Goal: Transaction & Acquisition: Obtain resource

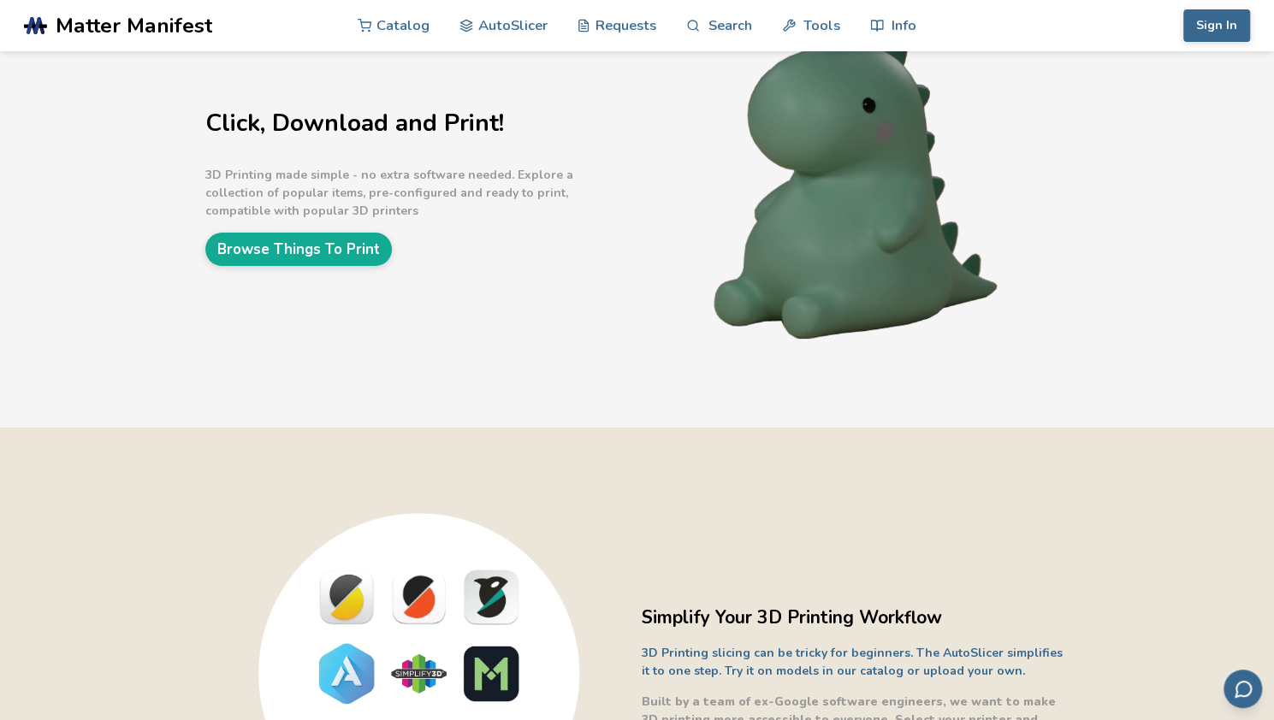
scroll to position [145, 0]
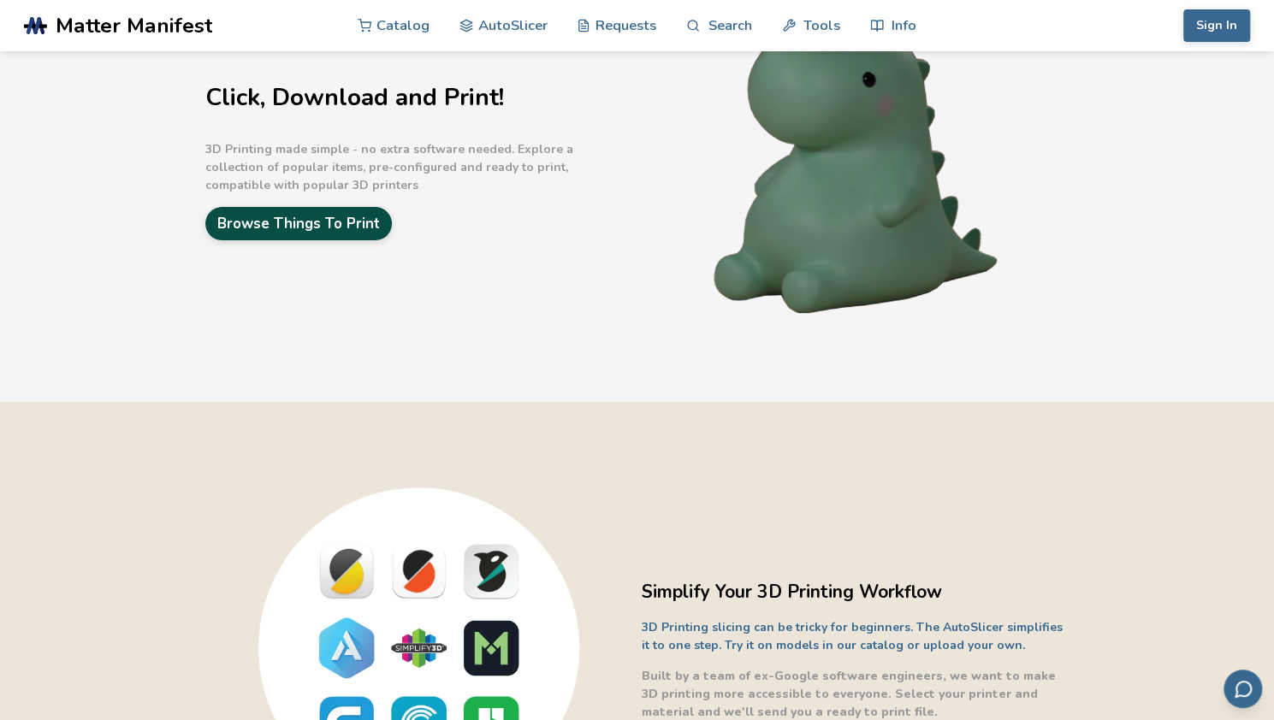
click at [303, 226] on link "Browse Things To Print" at bounding box center [298, 223] width 186 height 33
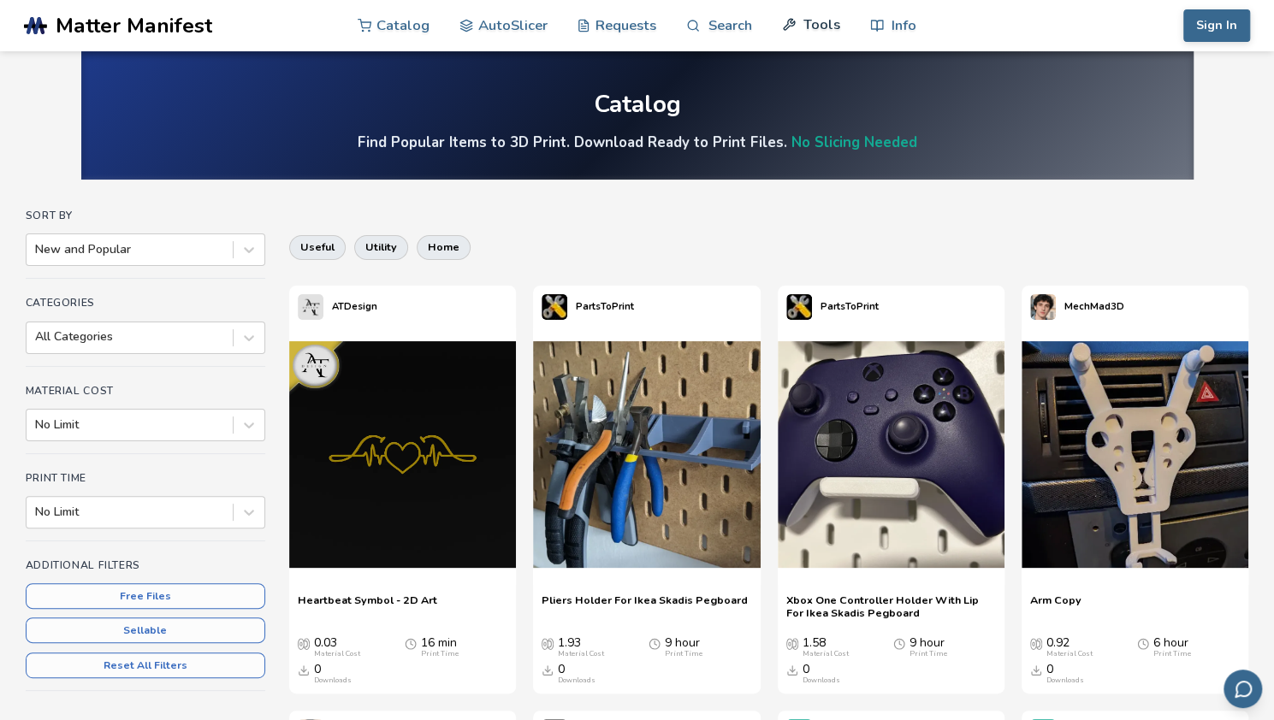
click at [803, 25] on link "Tools" at bounding box center [811, 24] width 58 height 51
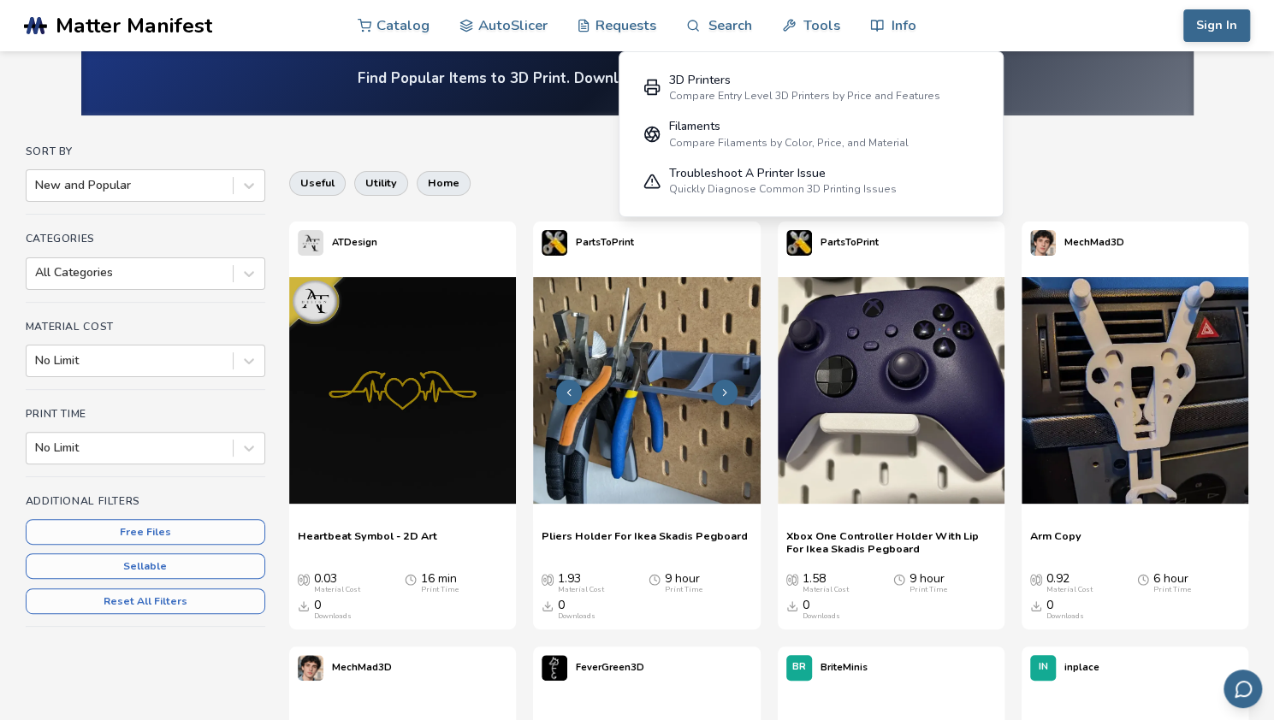
scroll to position [13, 0]
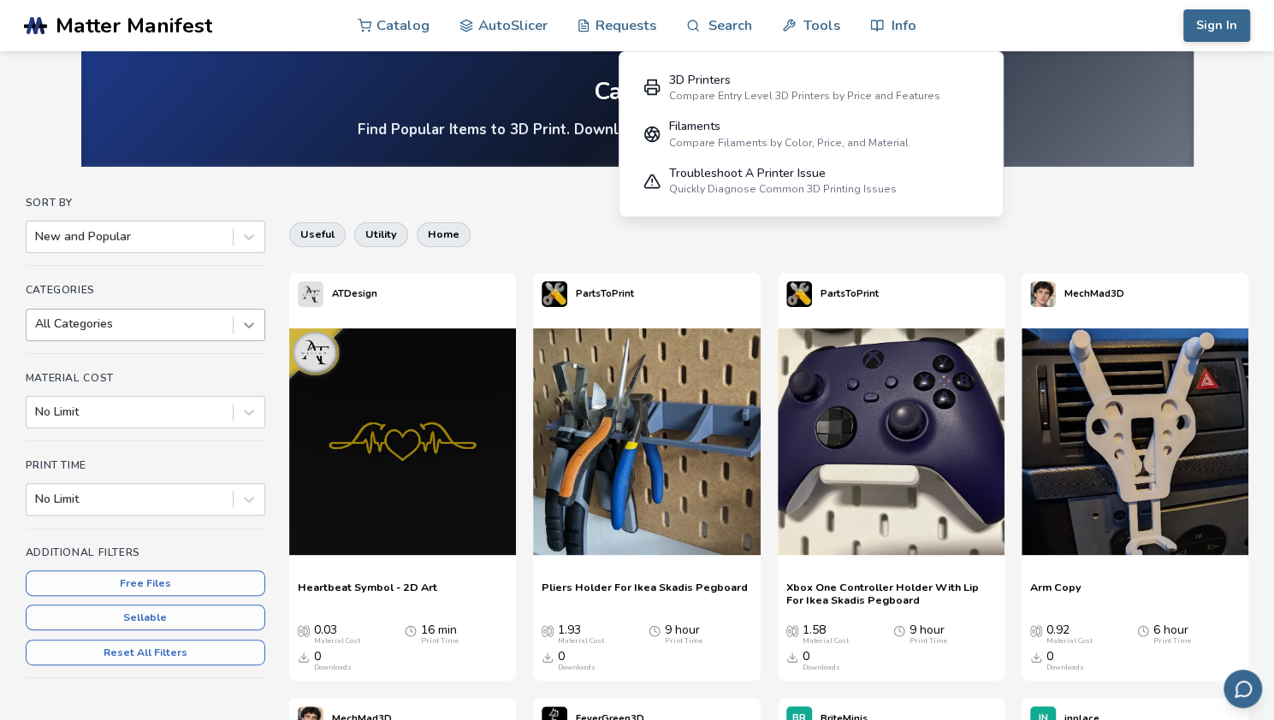
click at [245, 330] on icon at bounding box center [248, 325] width 17 height 17
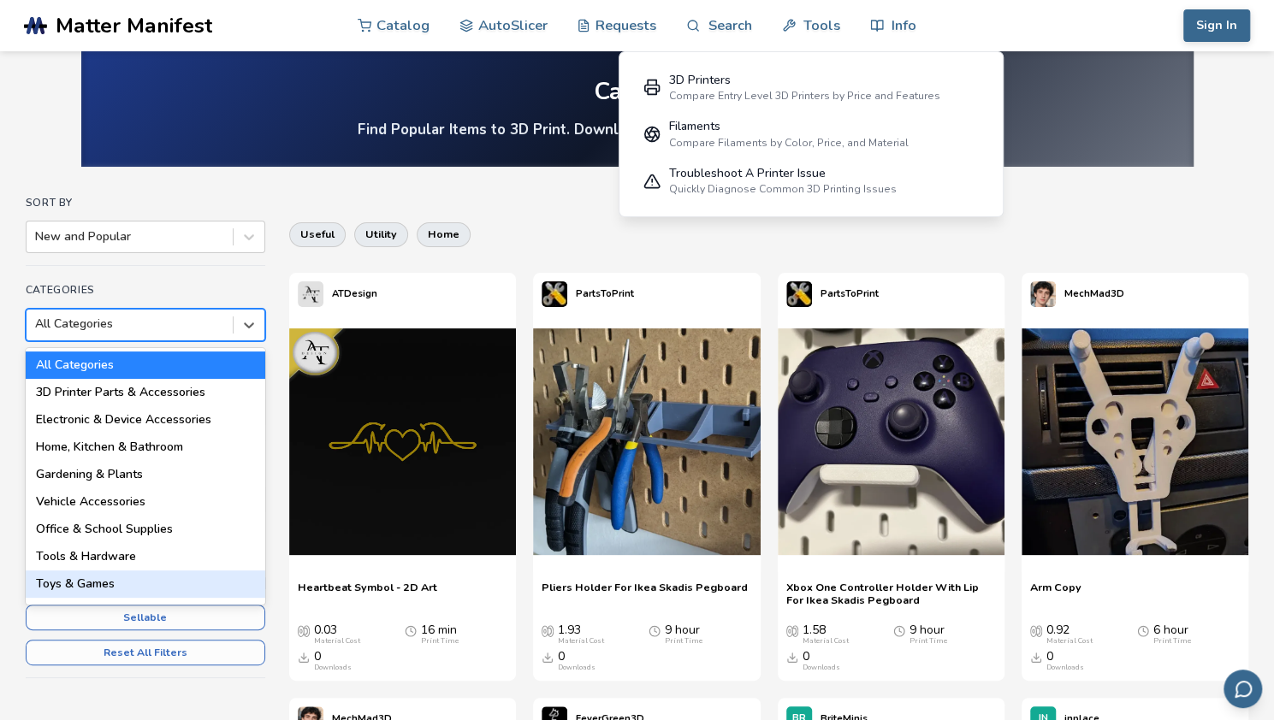
click at [169, 572] on div "Toys & Games" at bounding box center [146, 584] width 240 height 27
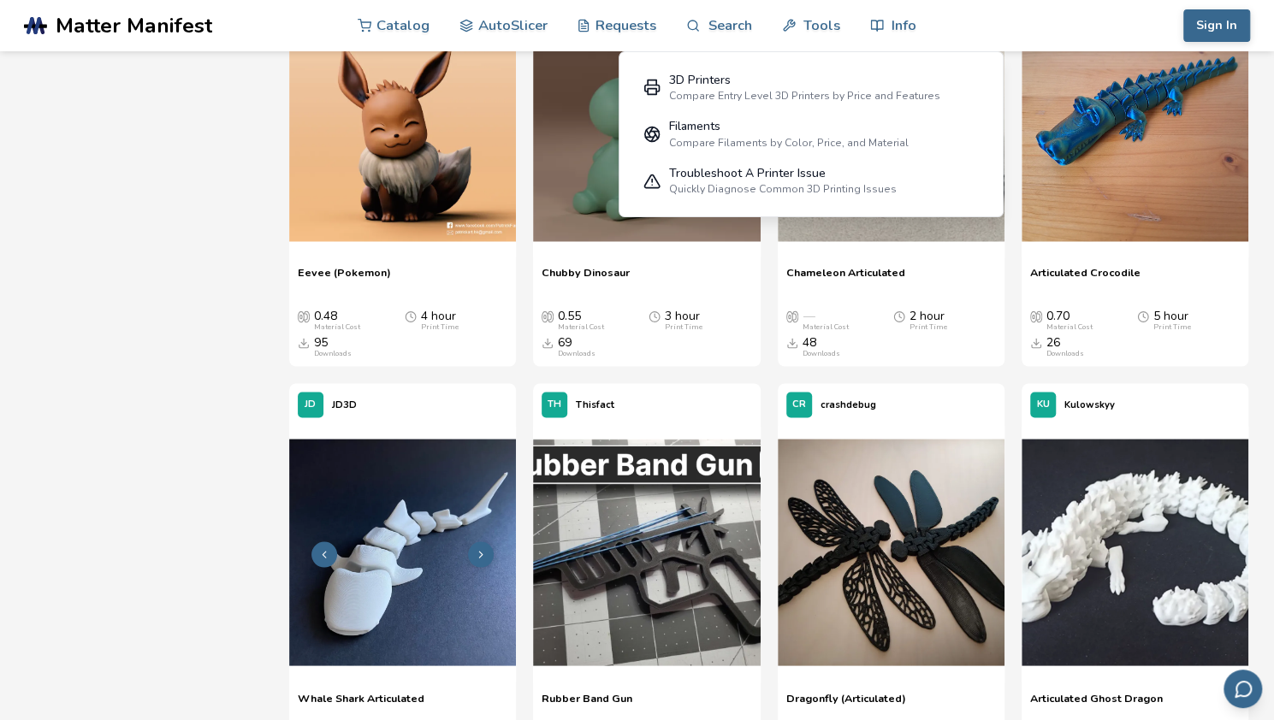
scroll to position [1724, 0]
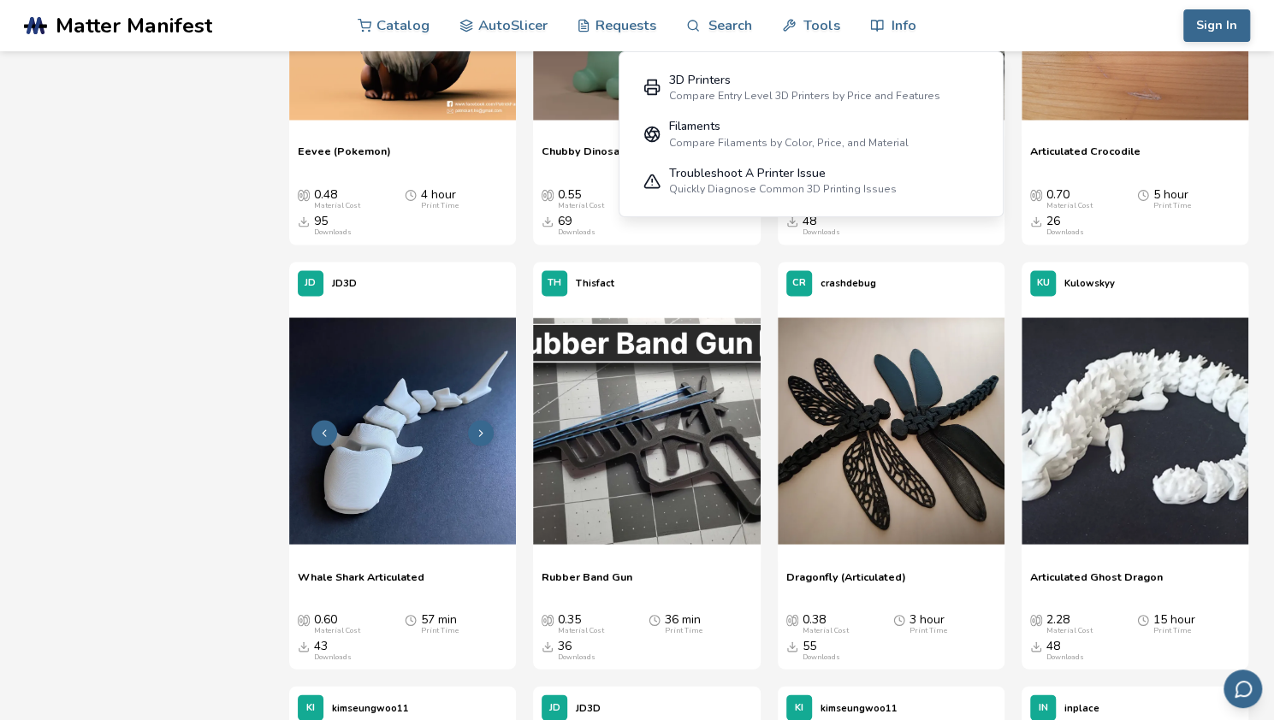
click at [423, 494] on img at bounding box center [402, 430] width 227 height 227
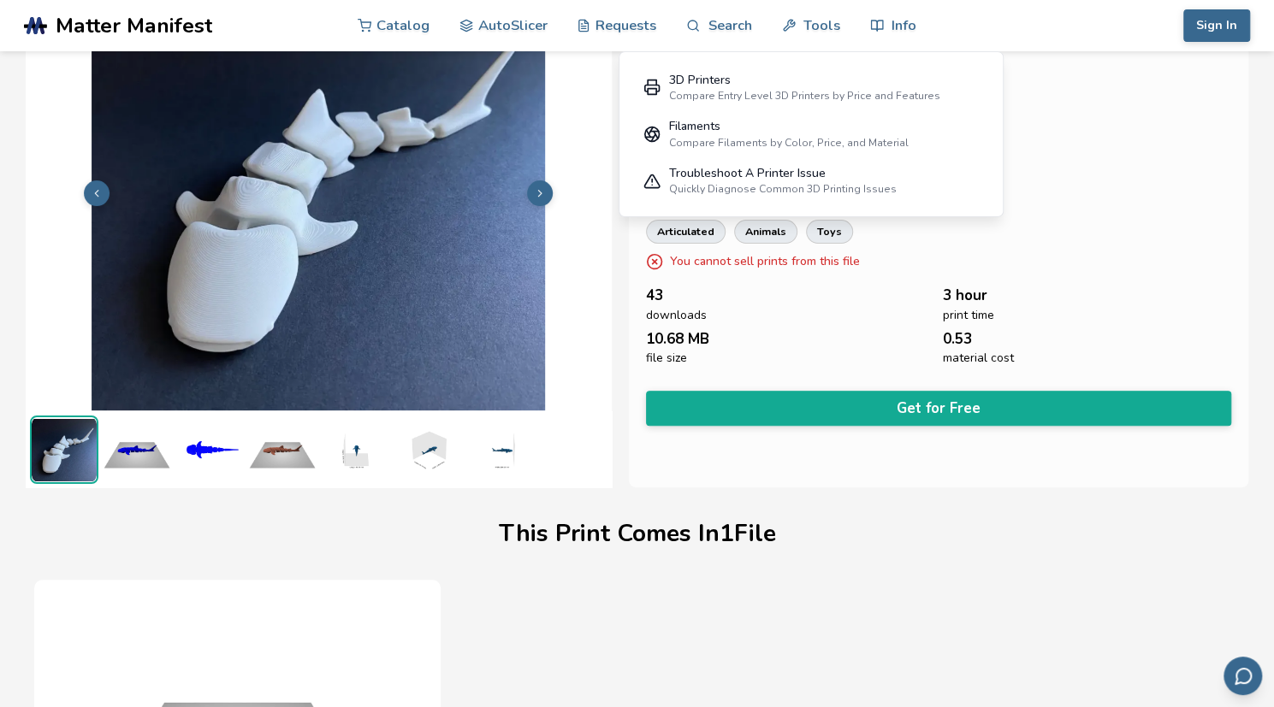
scroll to position [77, 0]
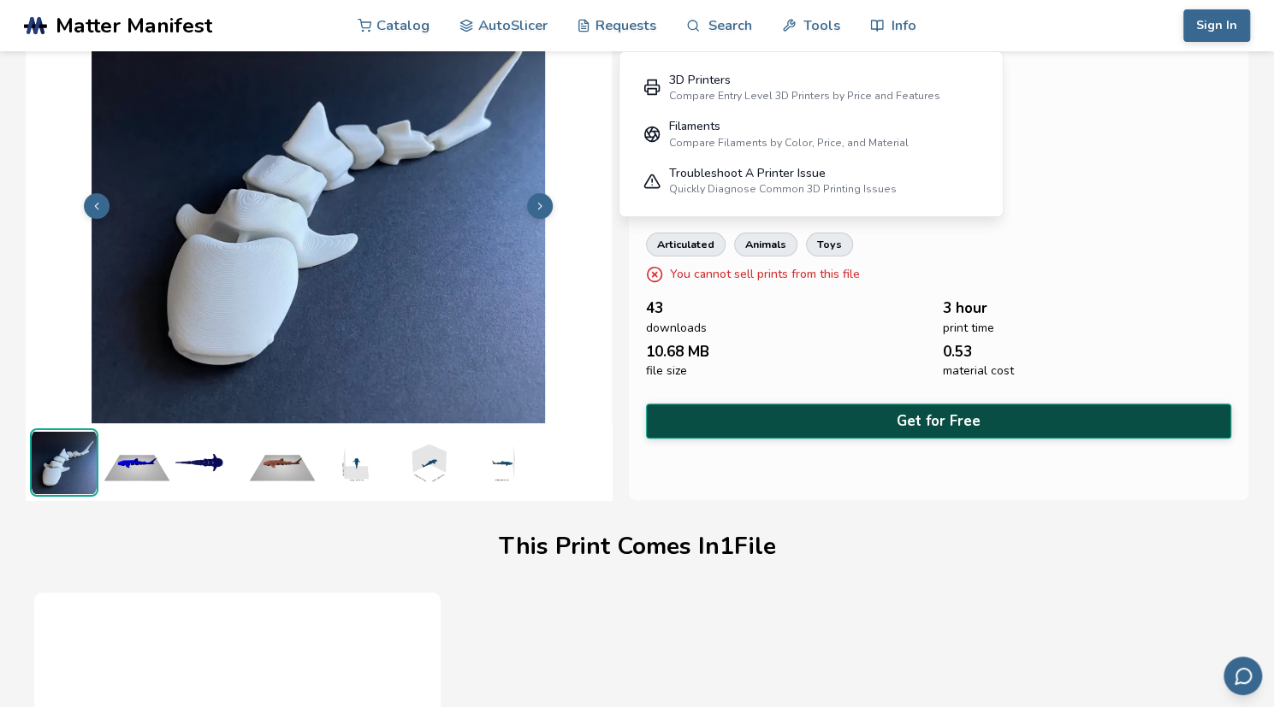
click at [873, 415] on button "Get for Free" at bounding box center [939, 421] width 586 height 35
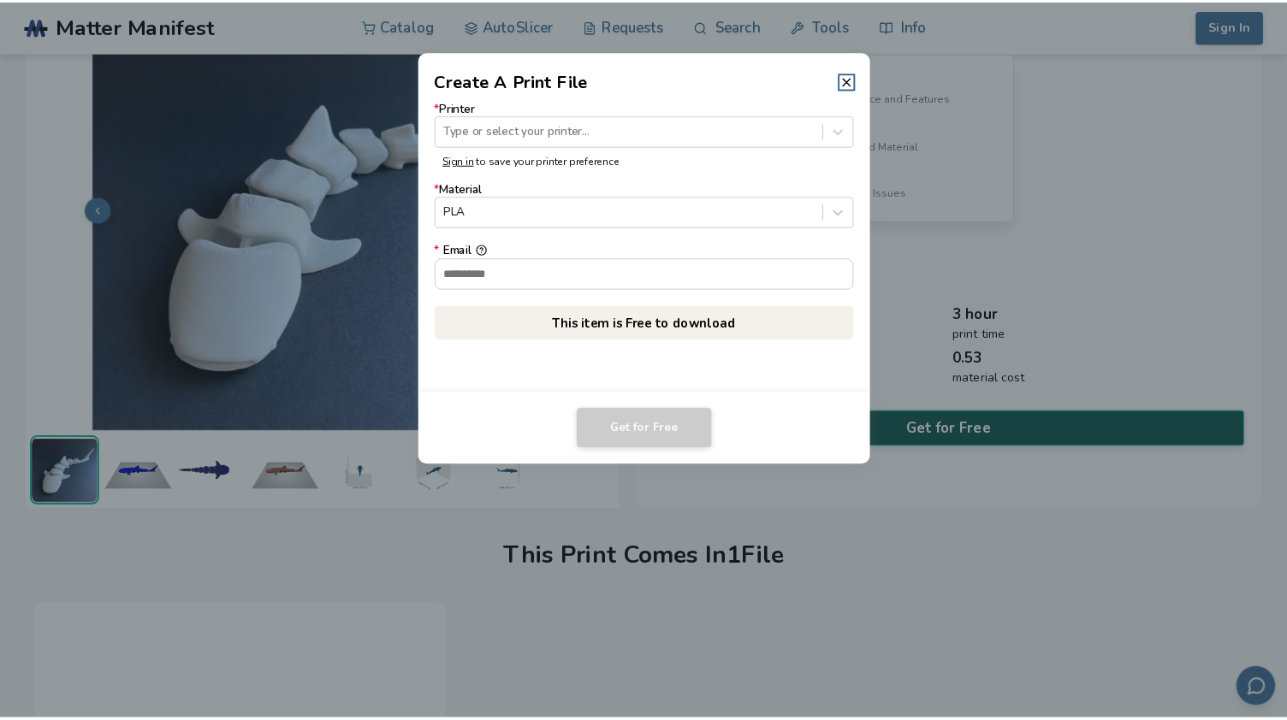
scroll to position [74, 0]
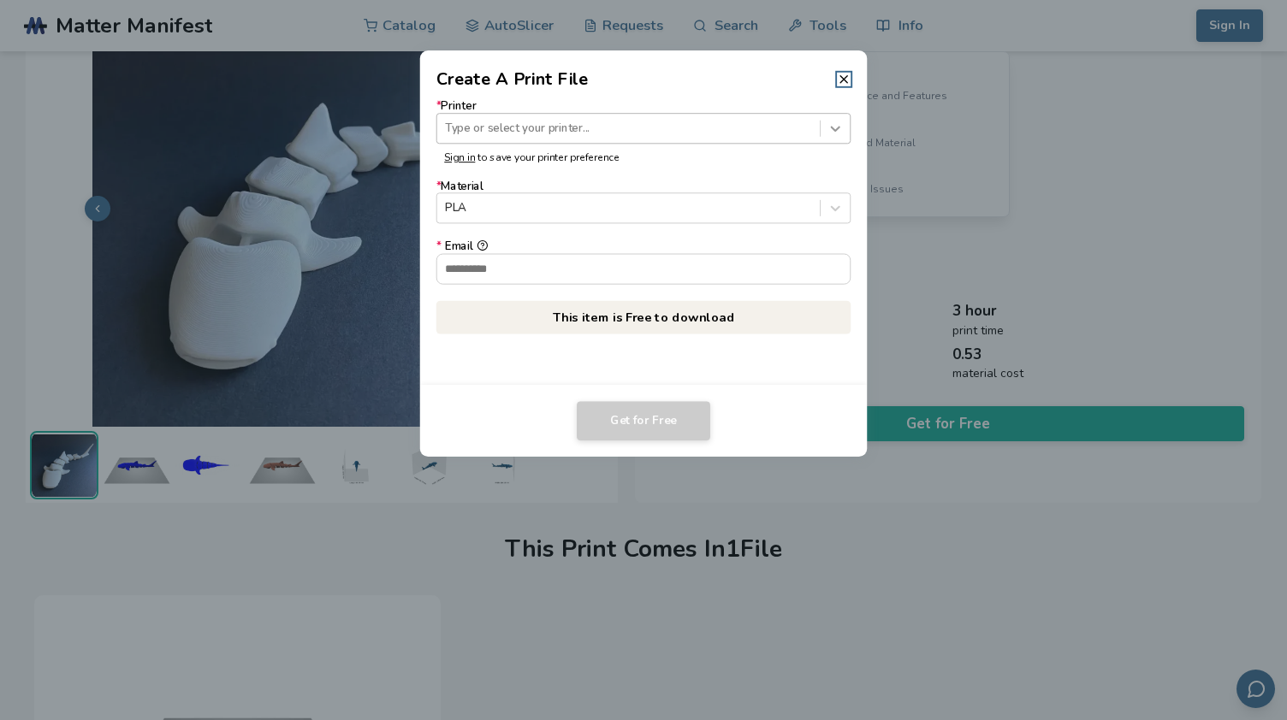
click at [837, 132] on icon at bounding box center [835, 129] width 16 height 16
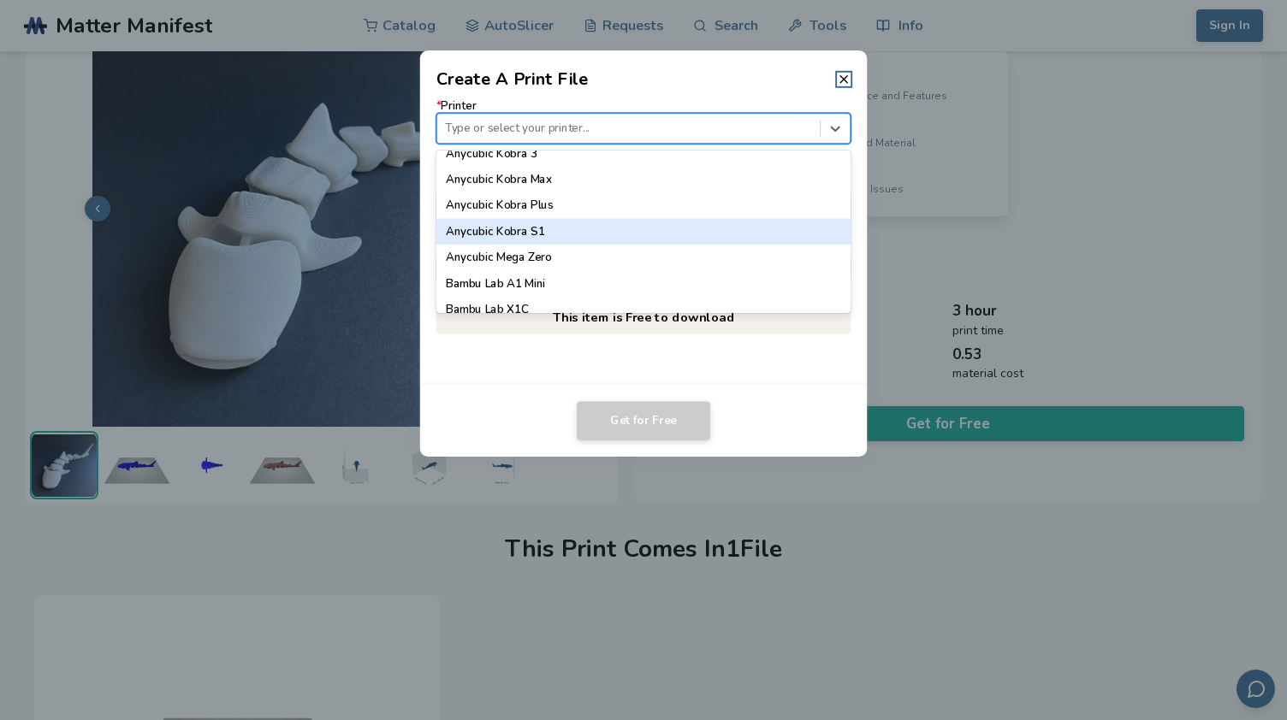
scroll to position [289, 0]
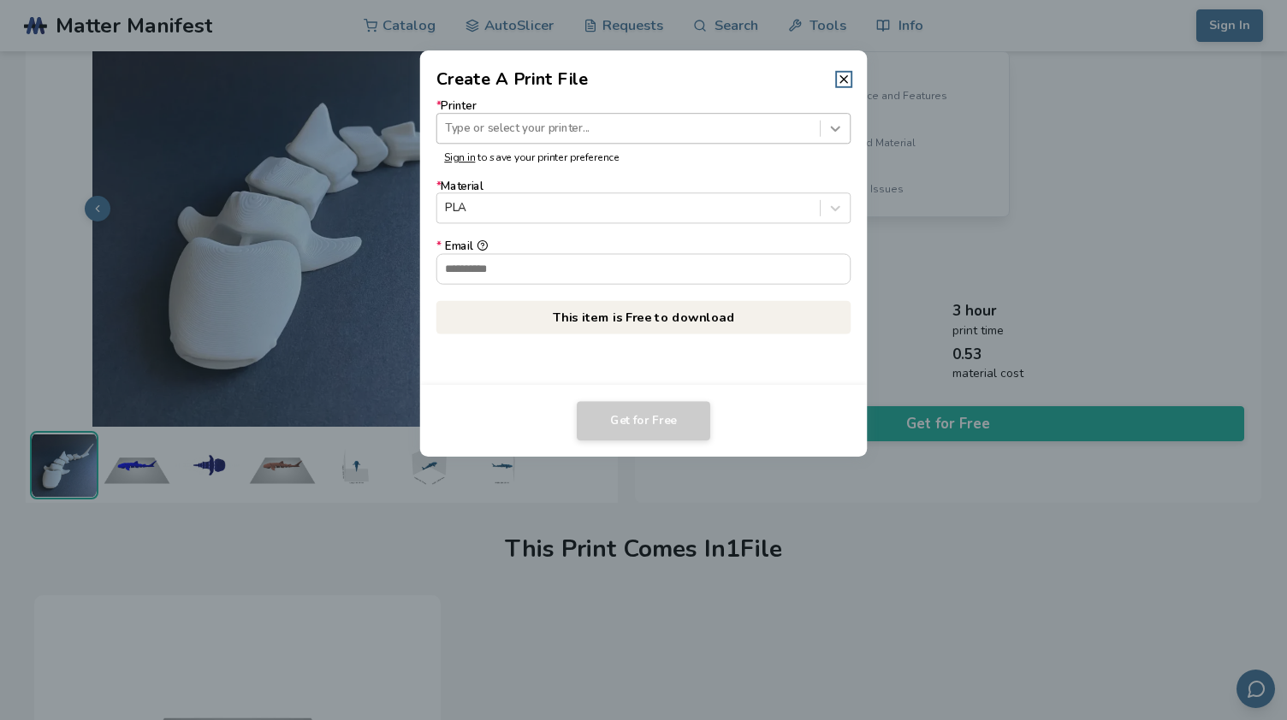
drag, startPoint x: 810, startPoint y: 222, endPoint x: 828, endPoint y: 133, distance: 90.8
click at [828, 133] on icon at bounding box center [835, 129] width 16 height 16
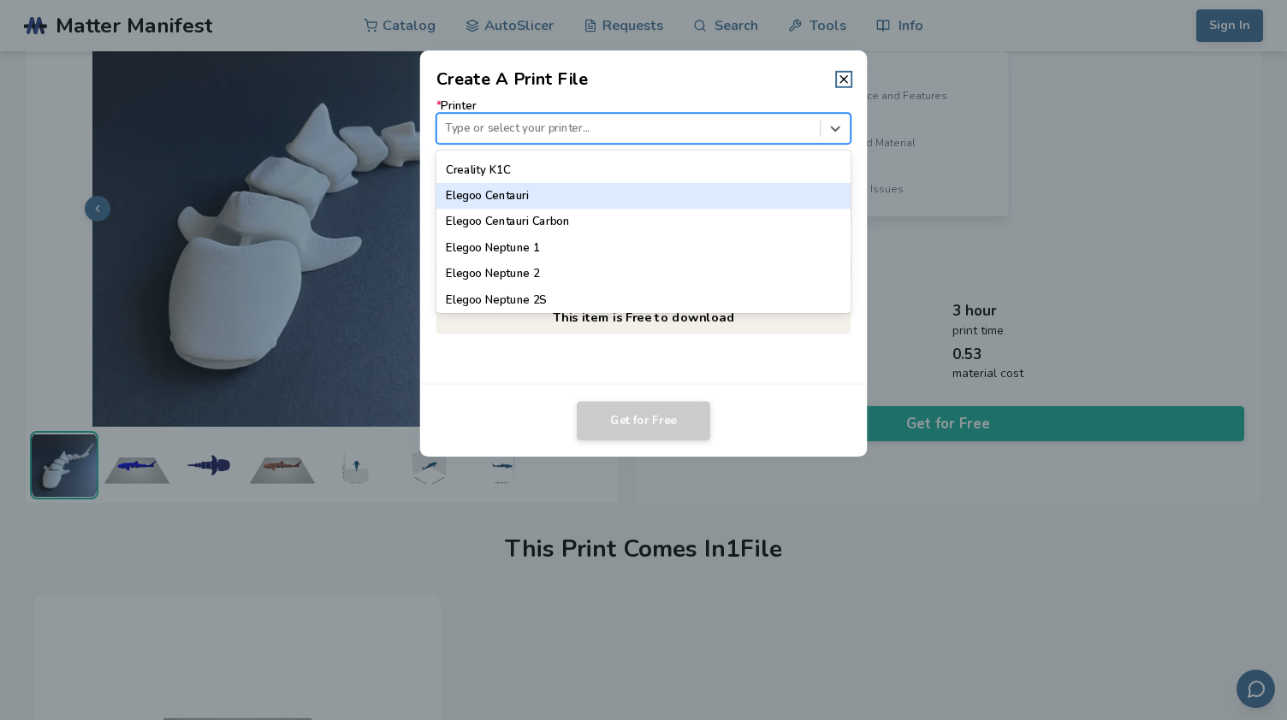
scroll to position [553, 0]
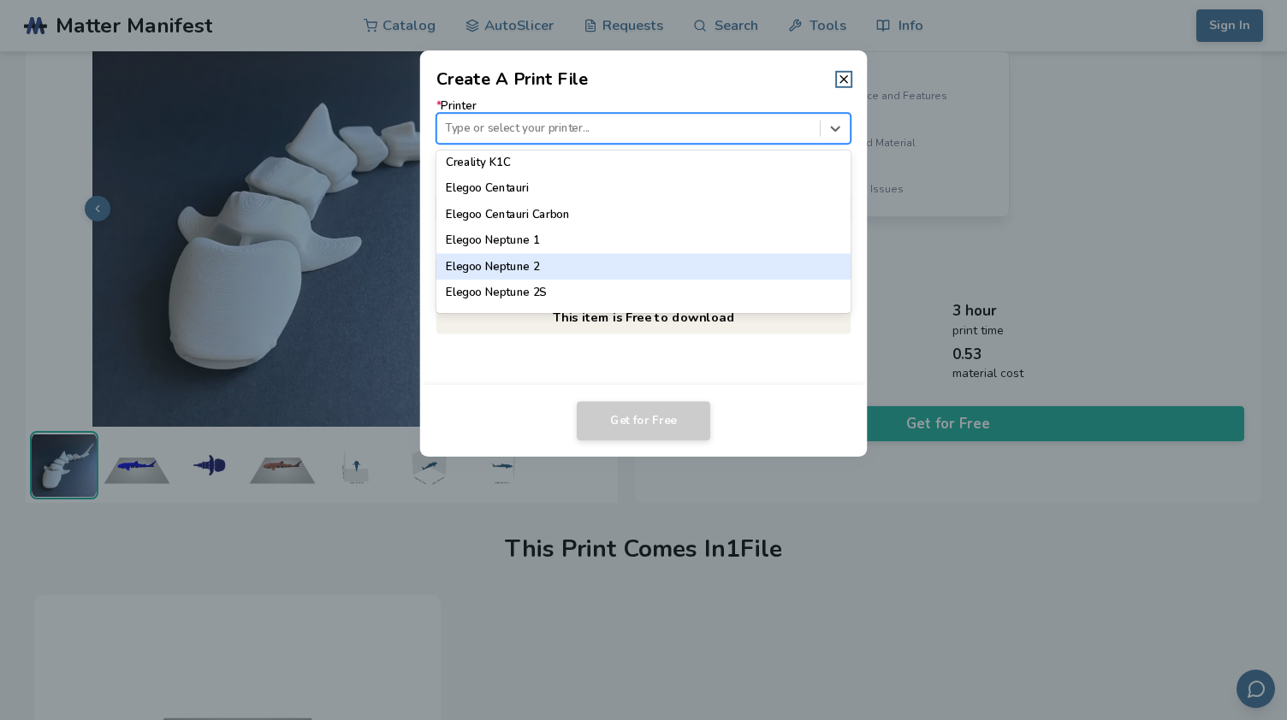
click at [774, 256] on div "Elegoo Neptune 2" at bounding box center [643, 267] width 414 height 26
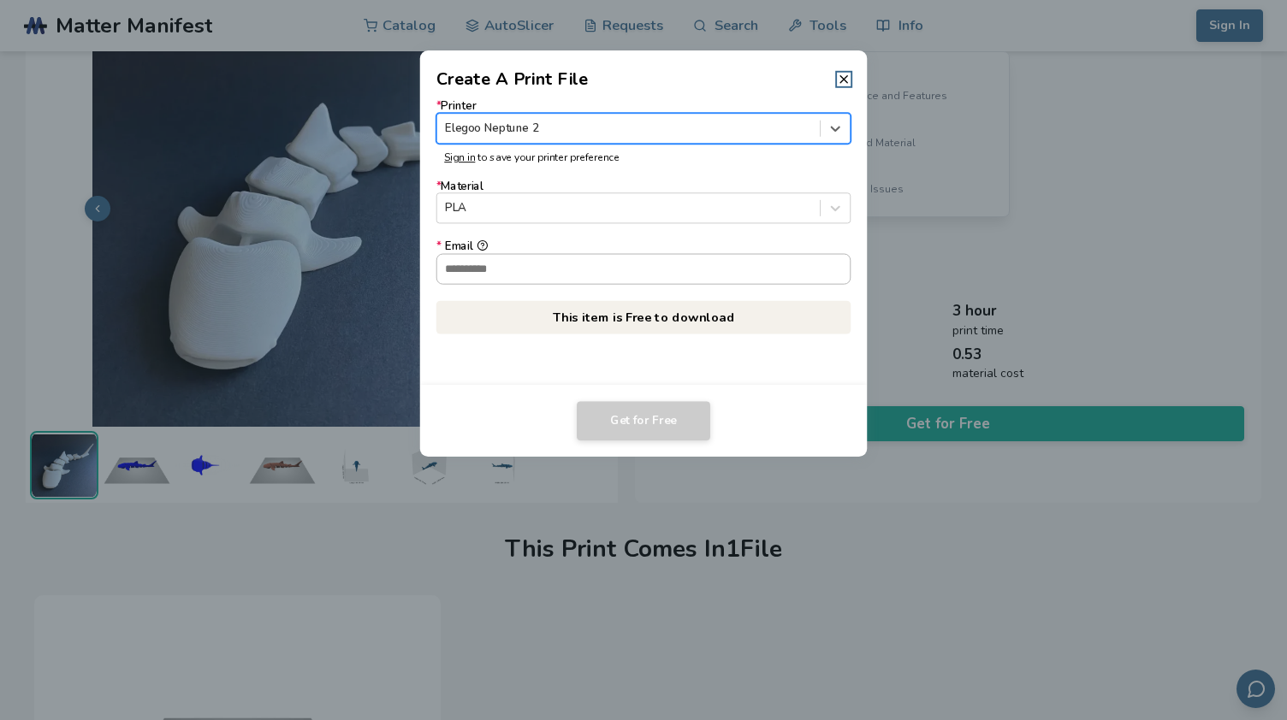
click at [768, 277] on input "* Email" at bounding box center [643, 268] width 413 height 29
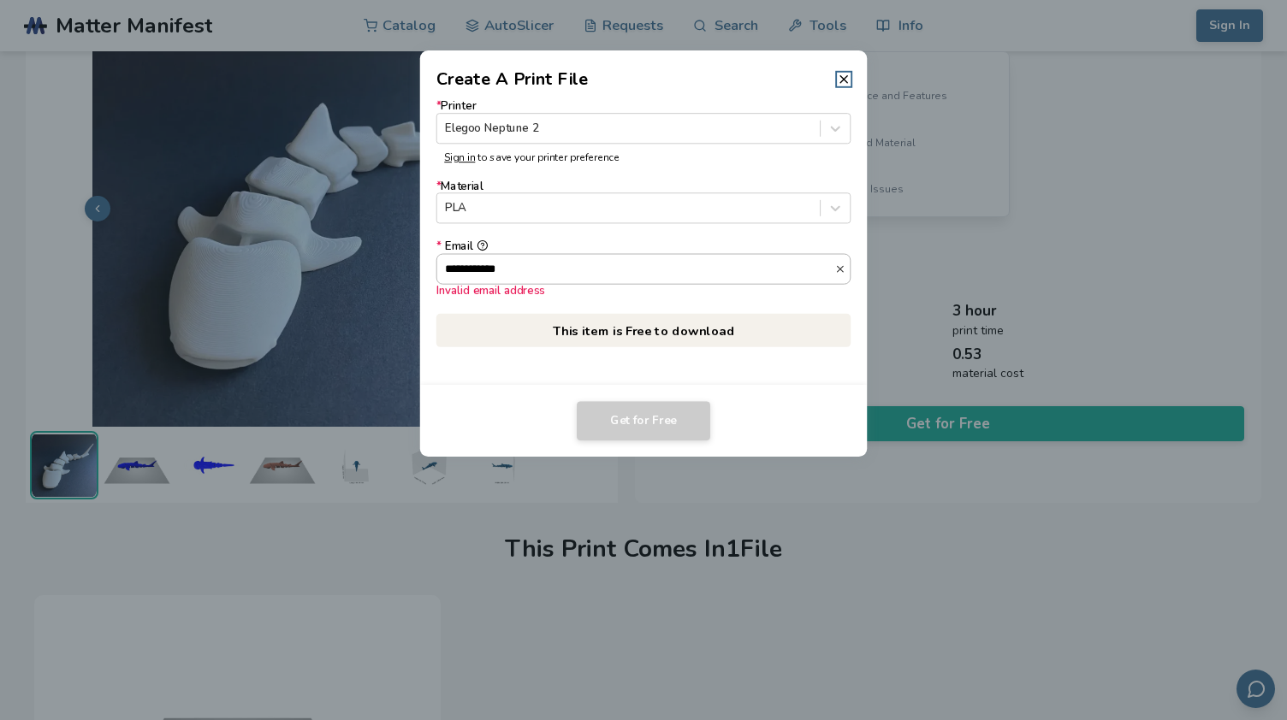
paste input "**"
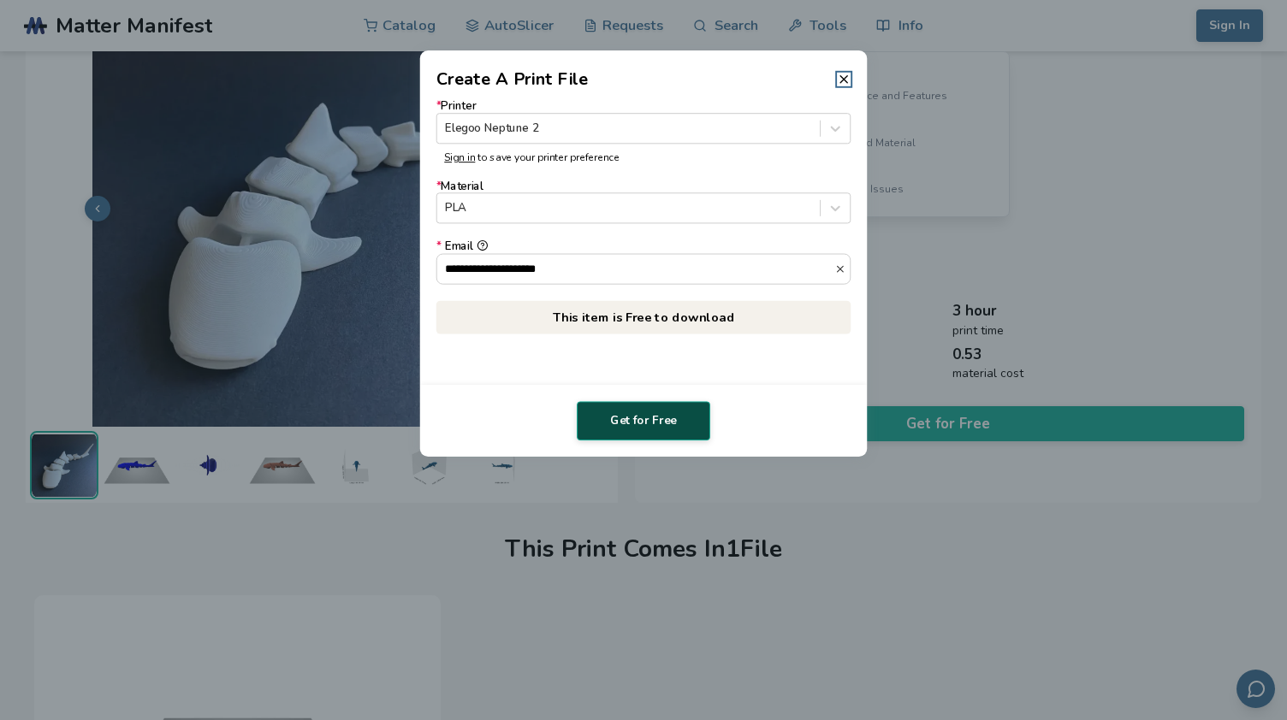
type input "**********"
click at [631, 435] on button "Get for Free" at bounding box center [643, 420] width 133 height 39
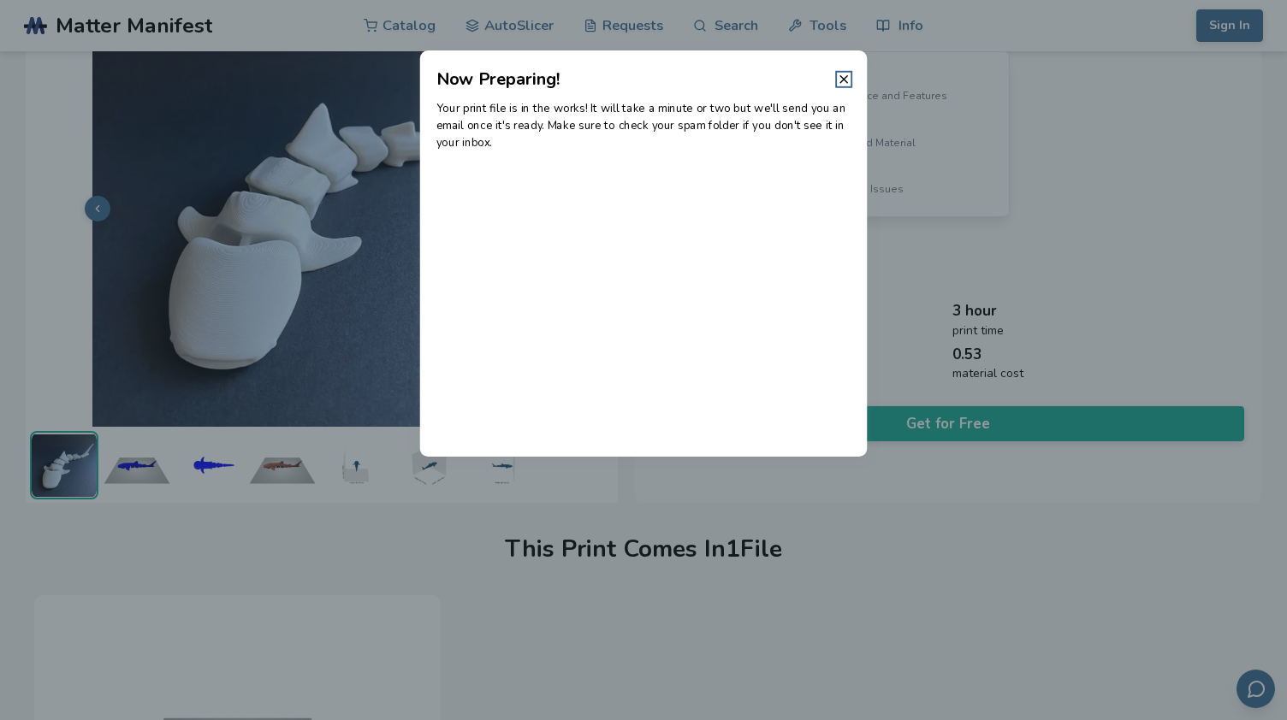
click at [1229, 343] on dialog "Now Preparing! Your print file is in the works! It will take a minute or two bu…" at bounding box center [644, 360] width 1222 height 684
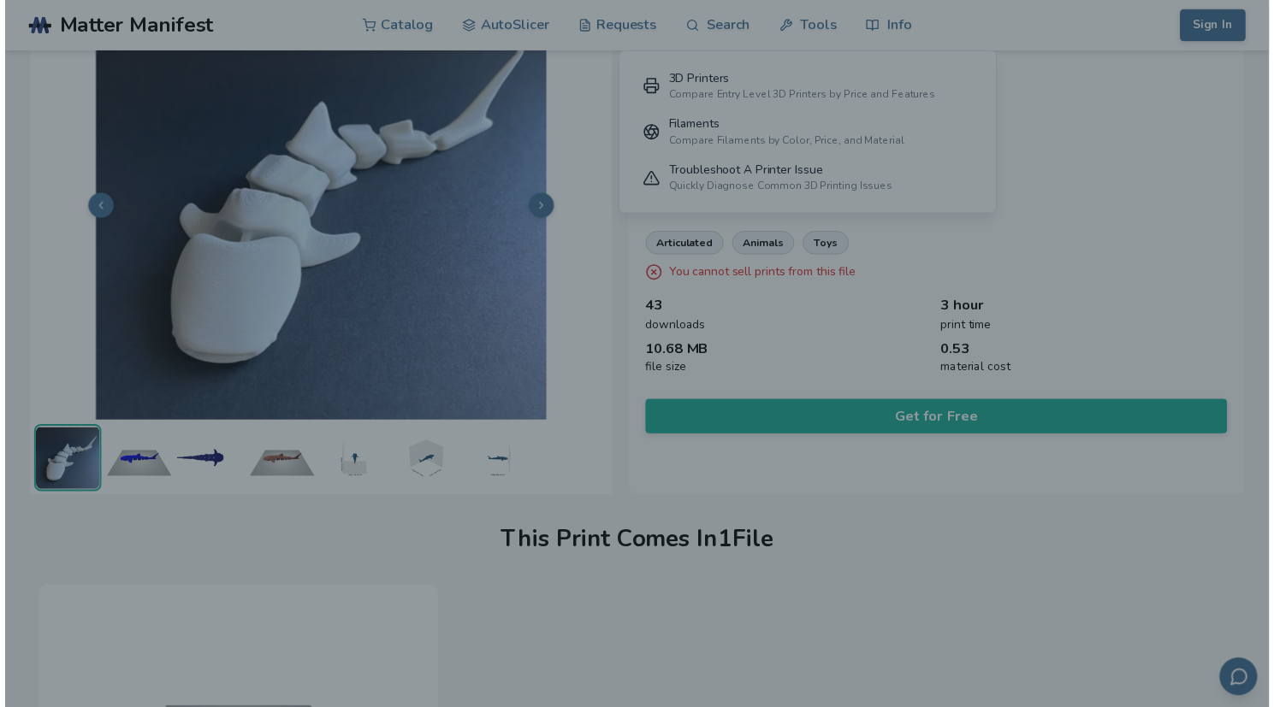
scroll to position [77, 0]
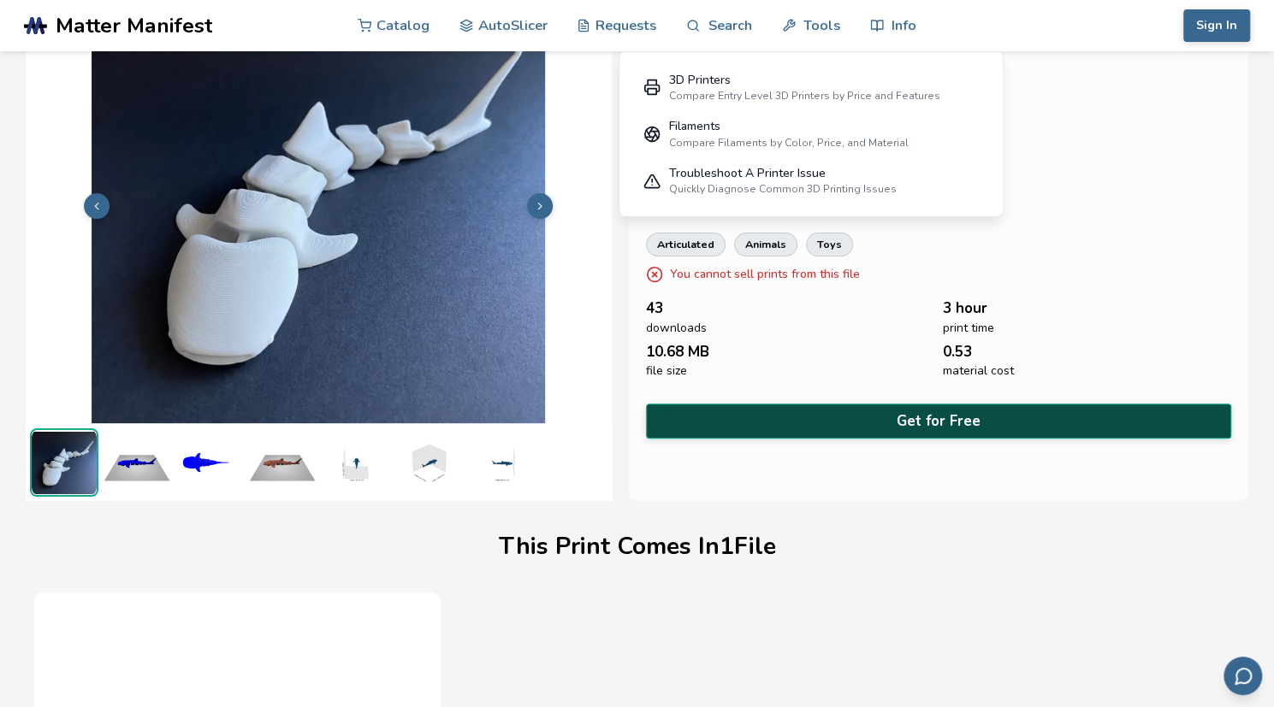
click at [927, 413] on button "Get for Free" at bounding box center [939, 421] width 586 height 35
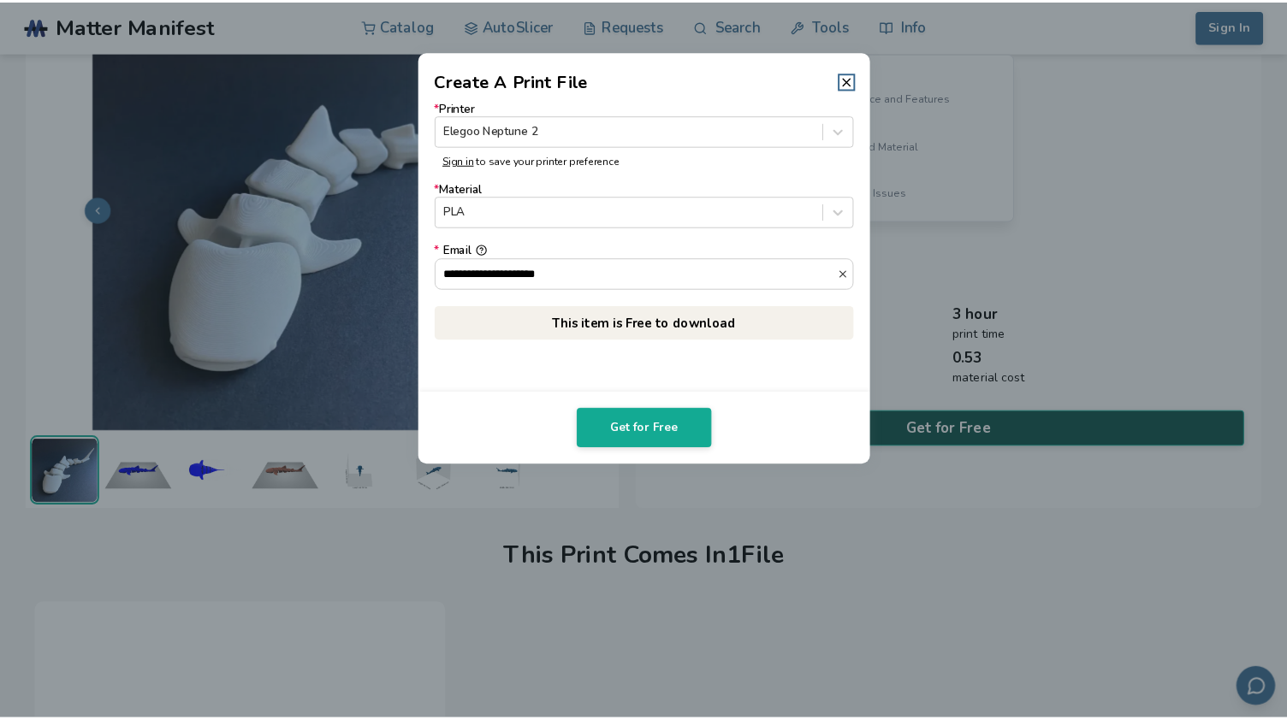
scroll to position [74, 0]
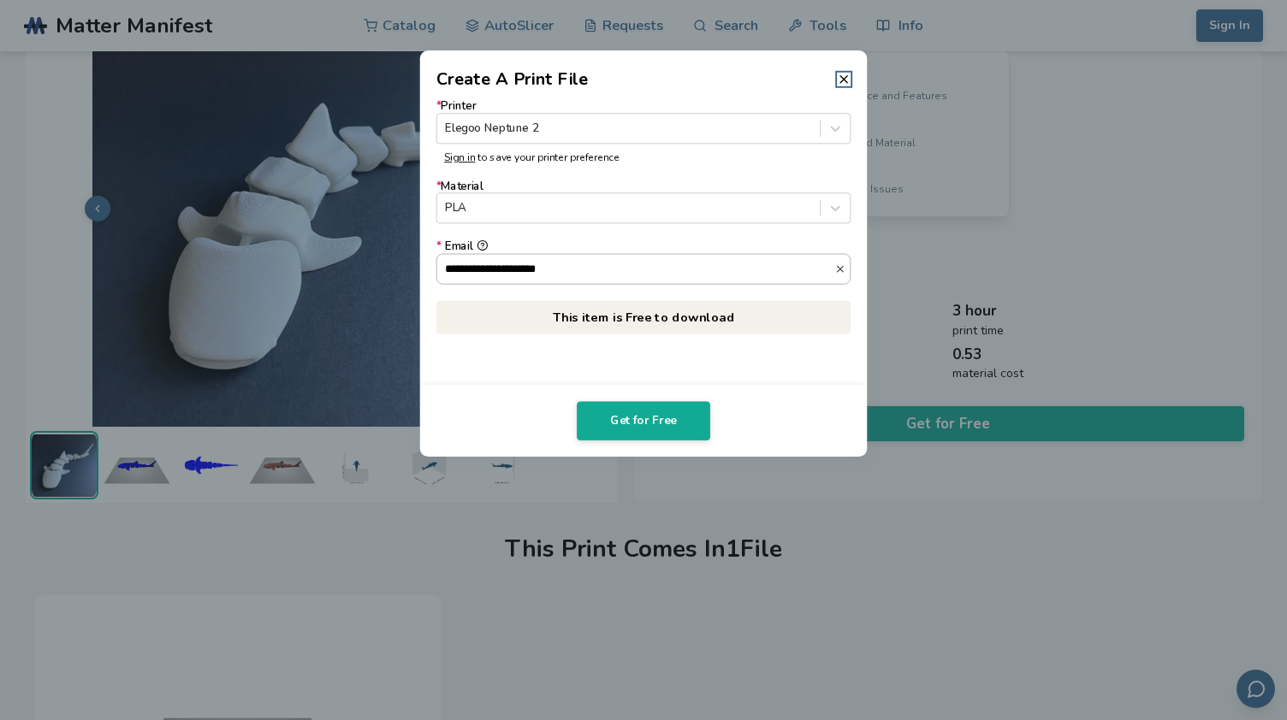
click at [459, 268] on input "**********" at bounding box center [636, 268] width 398 height 29
click at [602, 263] on input "**********" at bounding box center [636, 268] width 398 height 29
type input "**********"
click at [642, 175] on form "**********" at bounding box center [643, 192] width 414 height 185
click at [621, 127] on div at bounding box center [628, 129] width 366 height 16
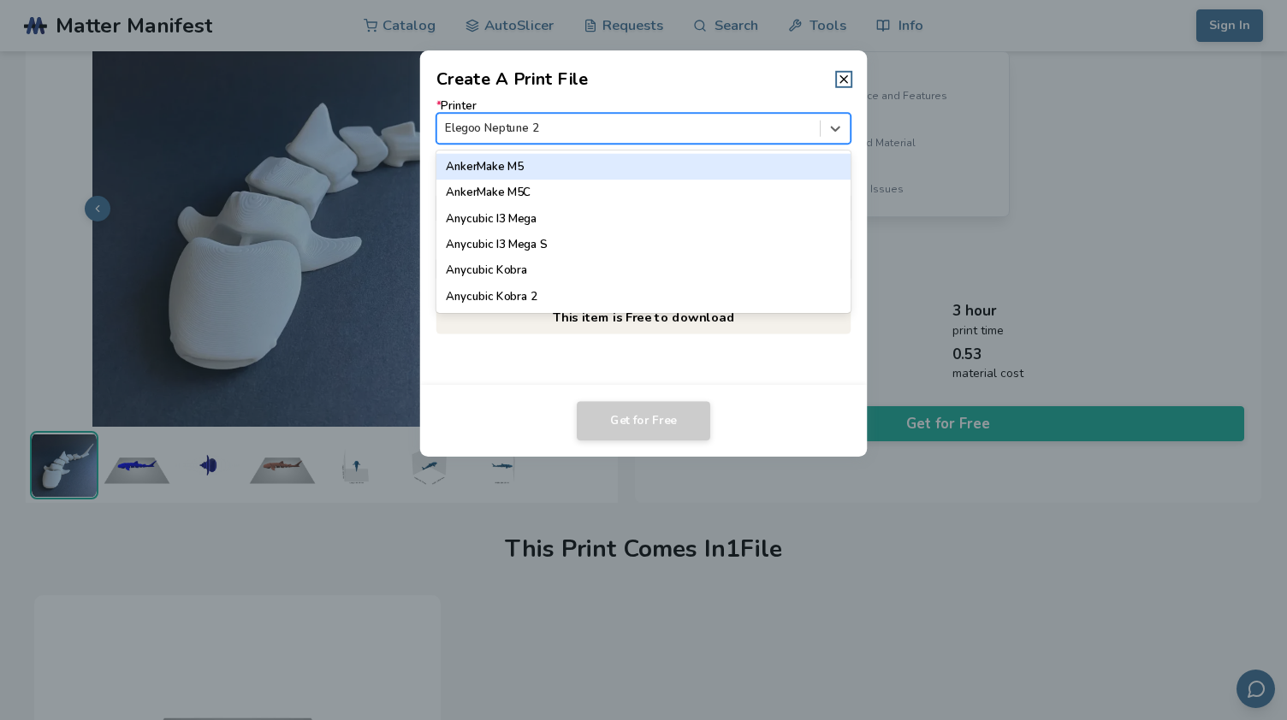
click at [621, 127] on div at bounding box center [628, 129] width 366 height 16
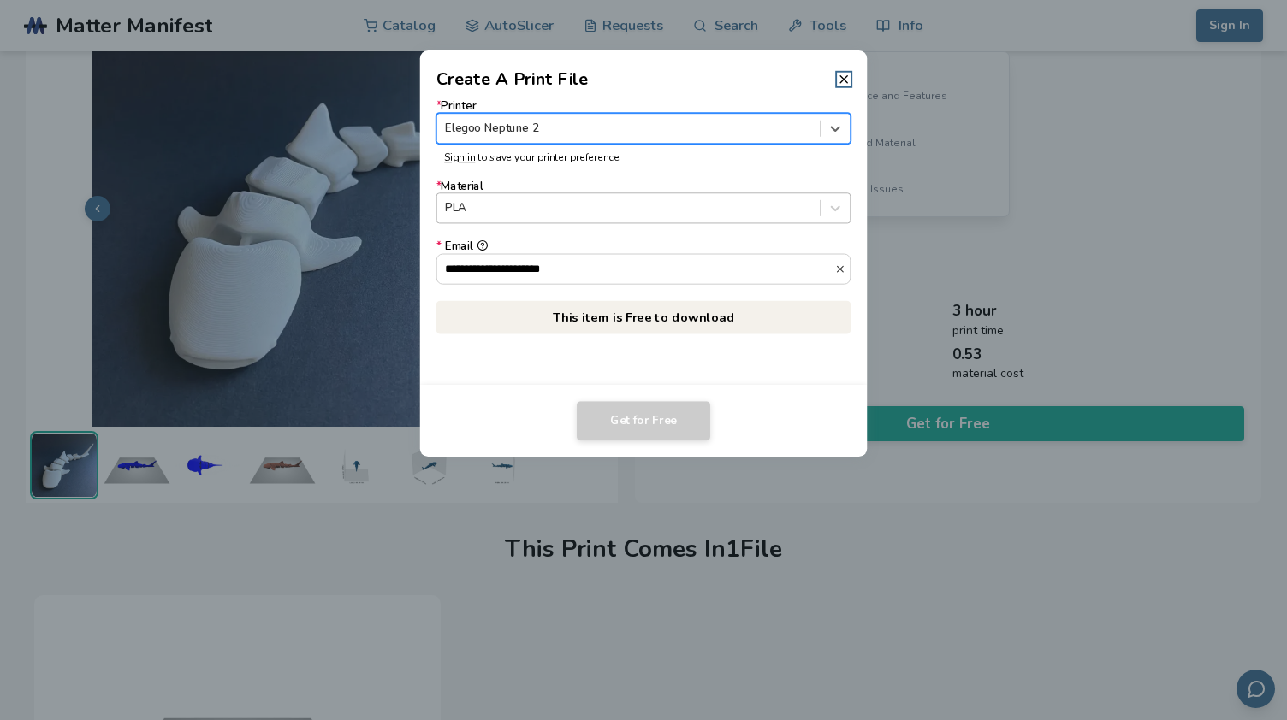
click at [623, 203] on div at bounding box center [628, 208] width 366 height 16
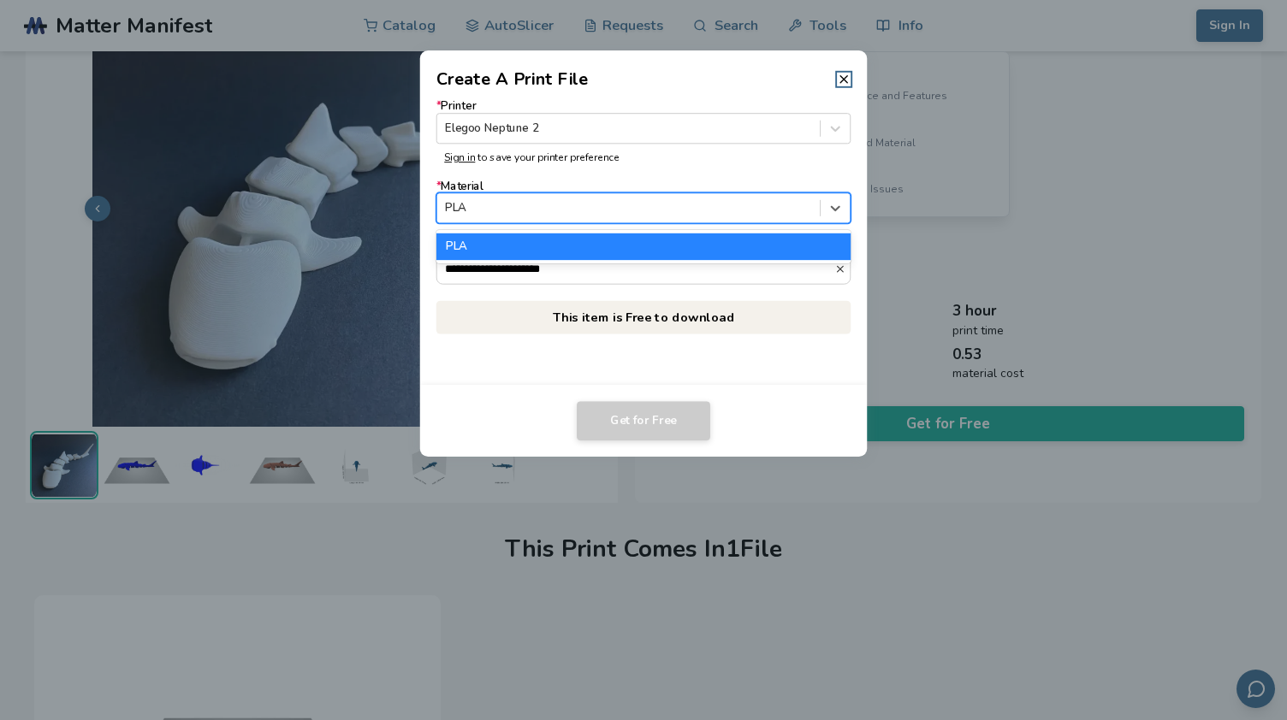
click at [623, 203] on div at bounding box center [628, 208] width 366 height 16
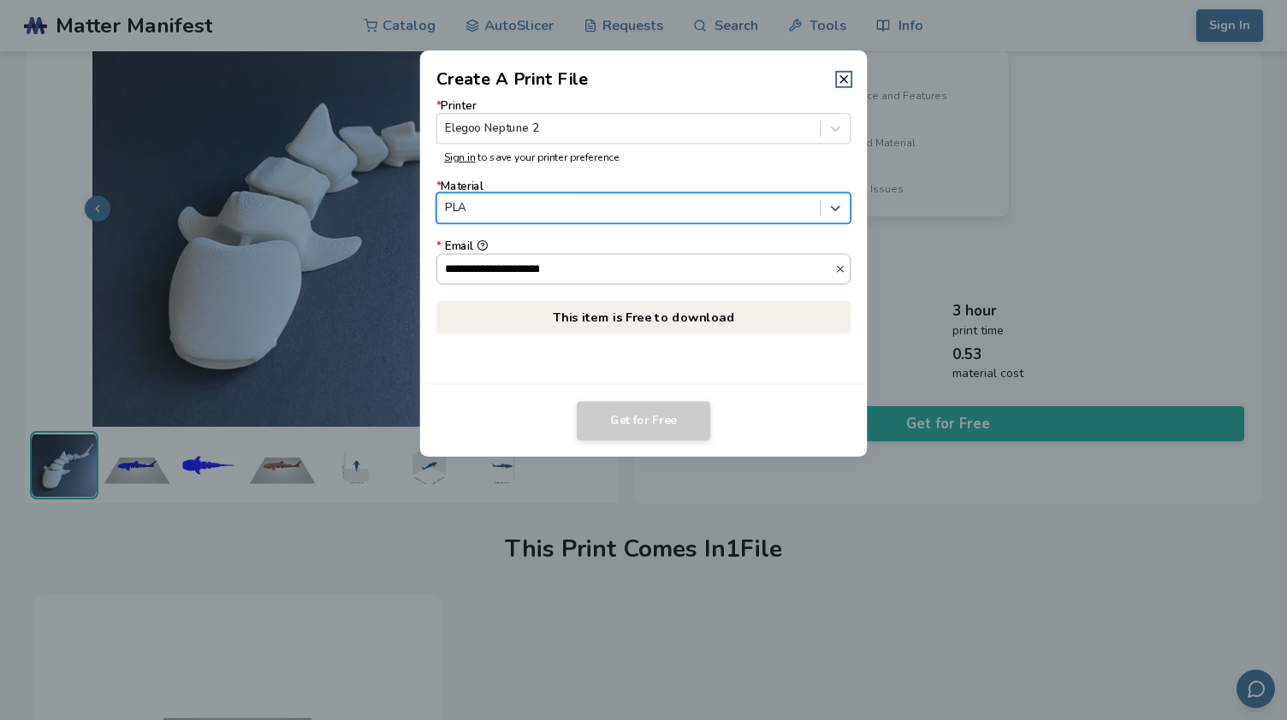
click at [637, 268] on input "**********" at bounding box center [636, 268] width 398 height 29
click at [837, 79] on icon at bounding box center [844, 80] width 14 height 14
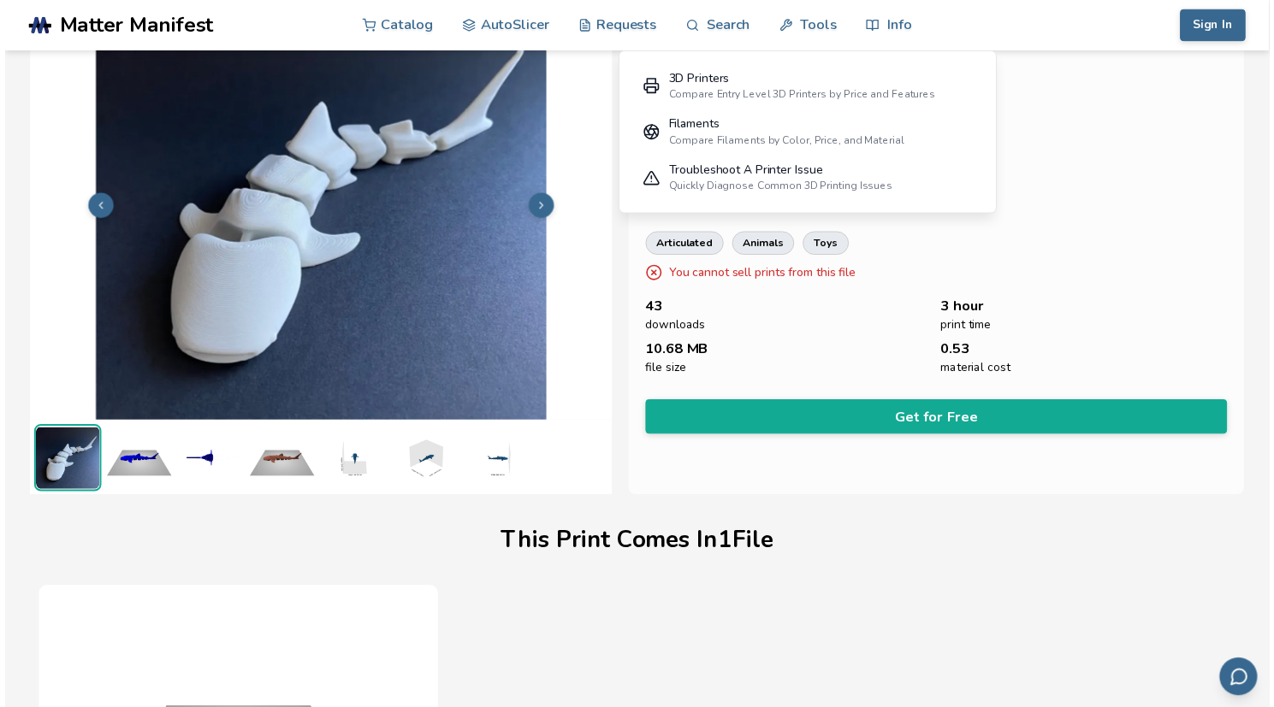
scroll to position [77, 0]
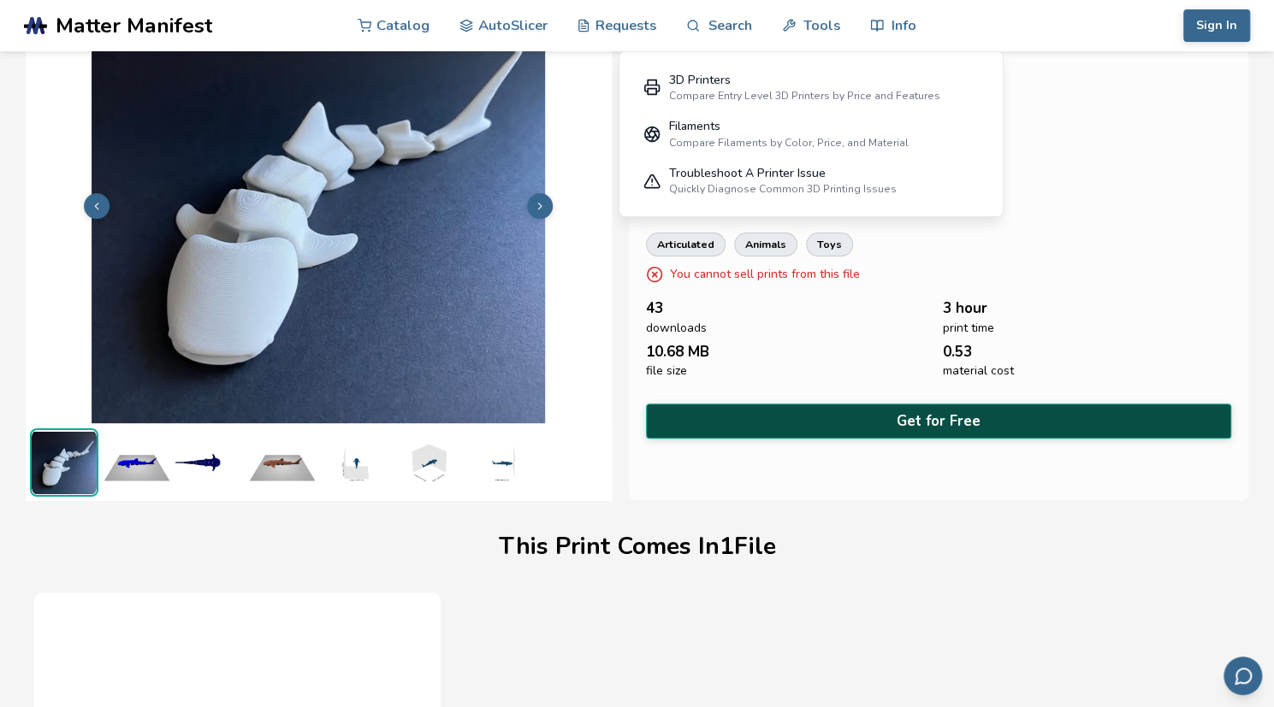
click at [842, 415] on button "Get for Free" at bounding box center [939, 421] width 586 height 35
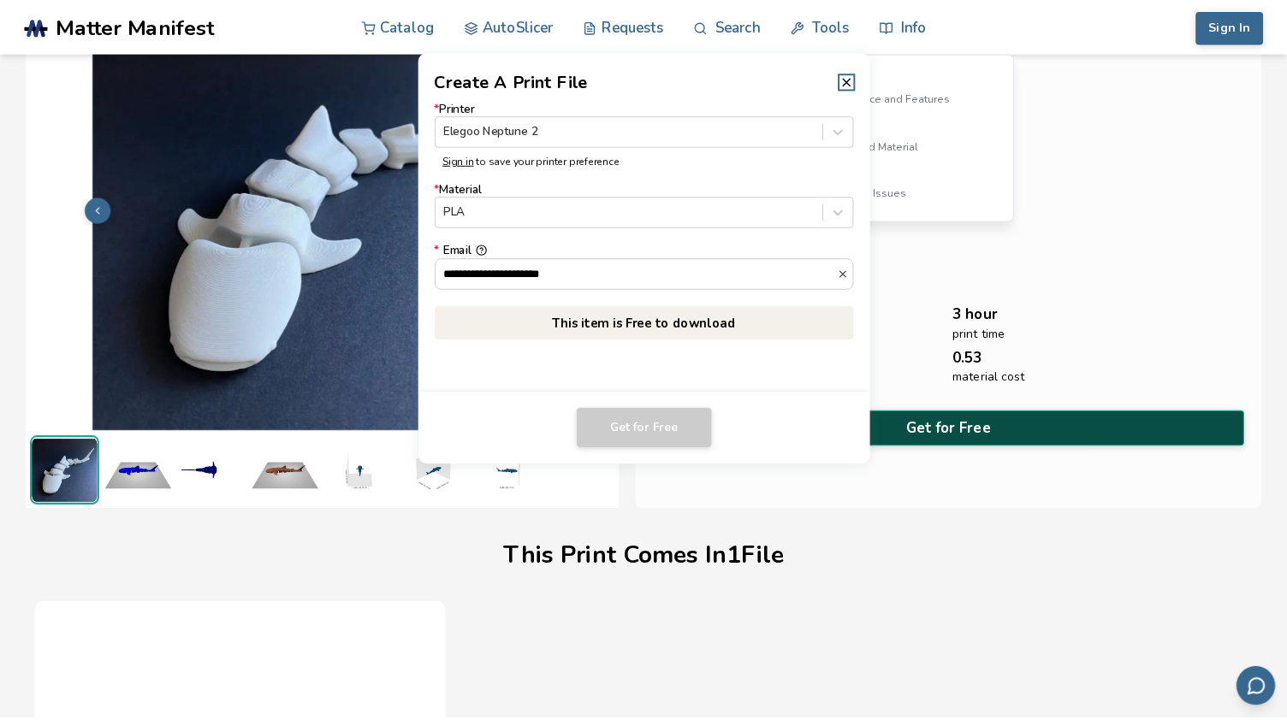
scroll to position [74, 0]
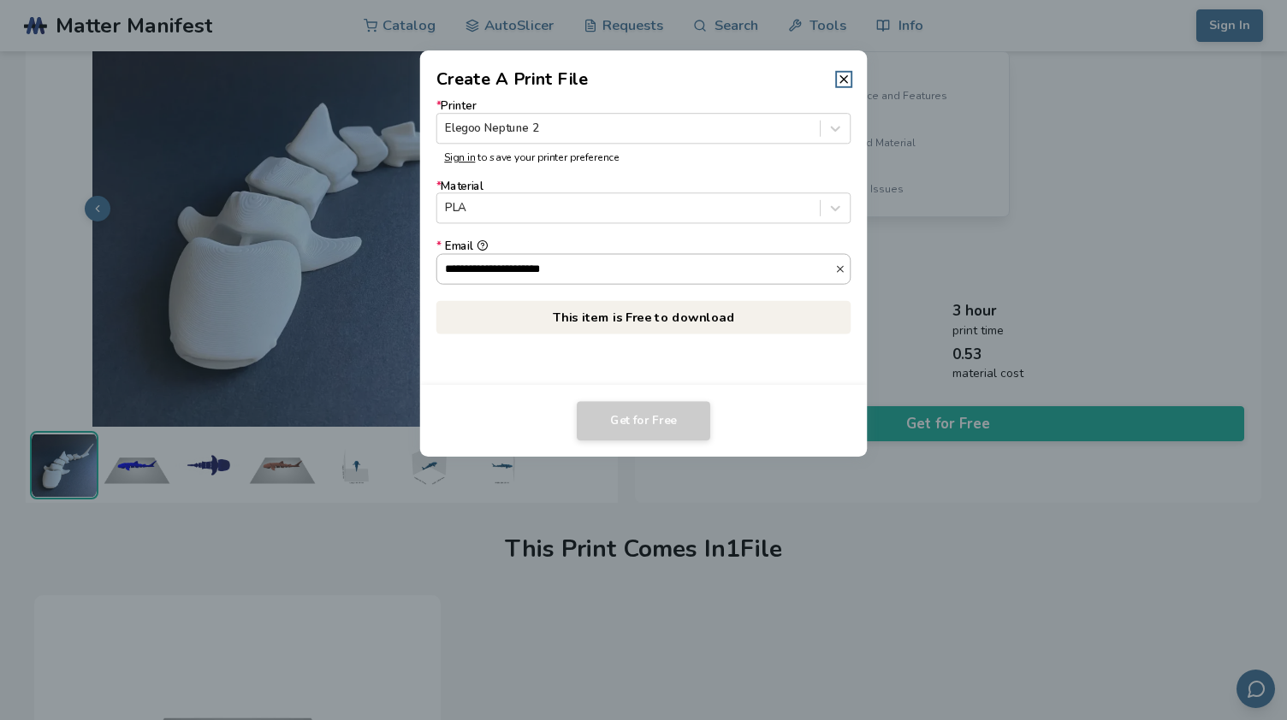
click at [693, 264] on input "**********" at bounding box center [636, 268] width 398 height 29
click at [837, 75] on icon at bounding box center [844, 80] width 14 height 14
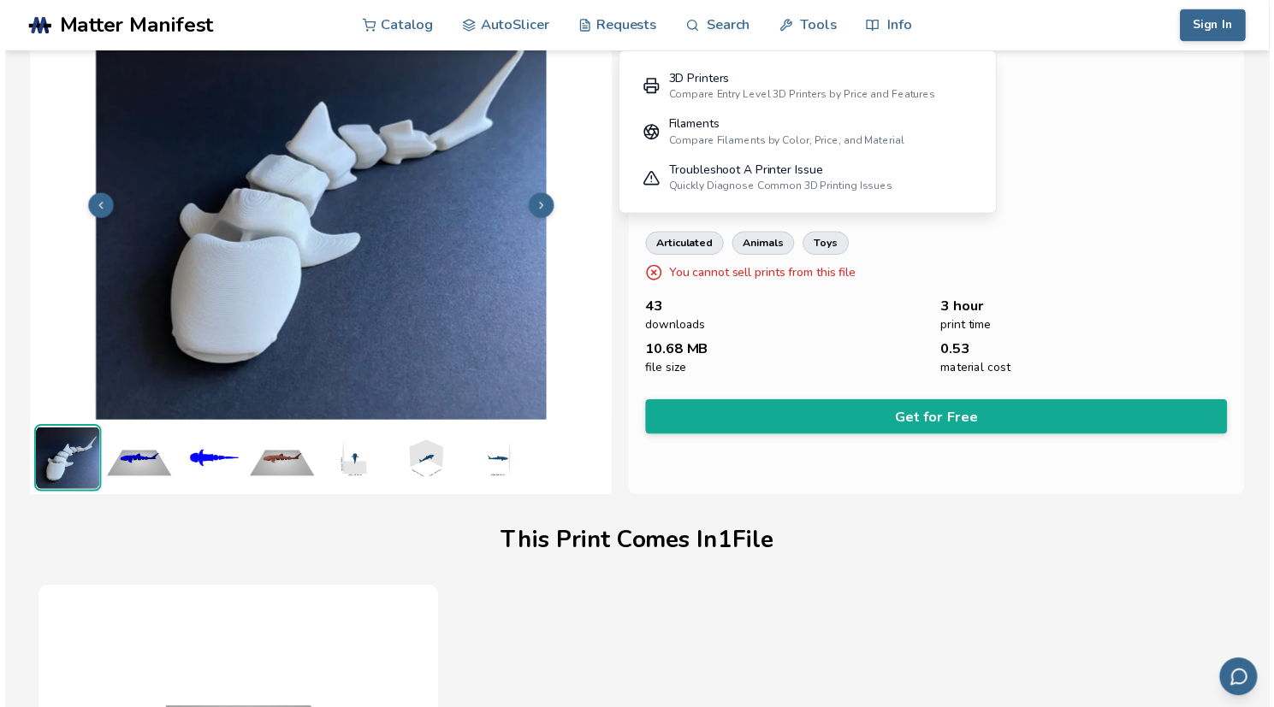
scroll to position [77, 0]
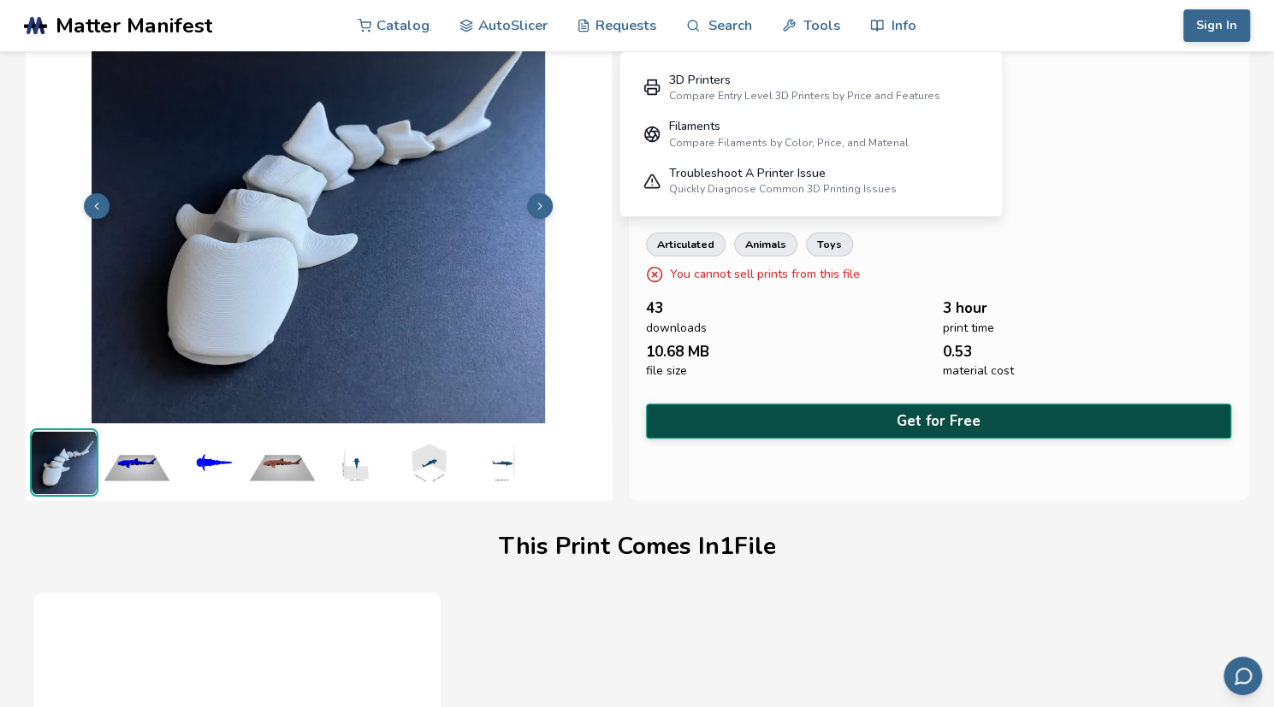
click at [966, 415] on button "Get for Free" at bounding box center [939, 421] width 586 height 35
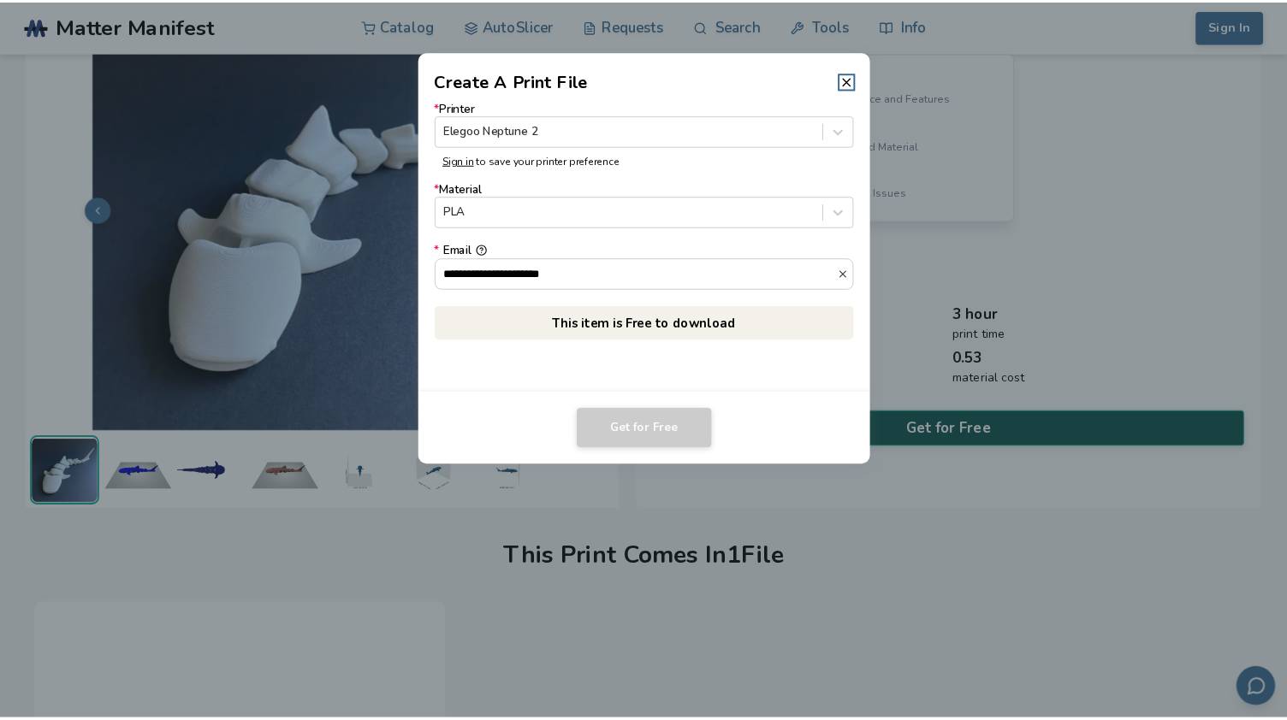
scroll to position [74, 0]
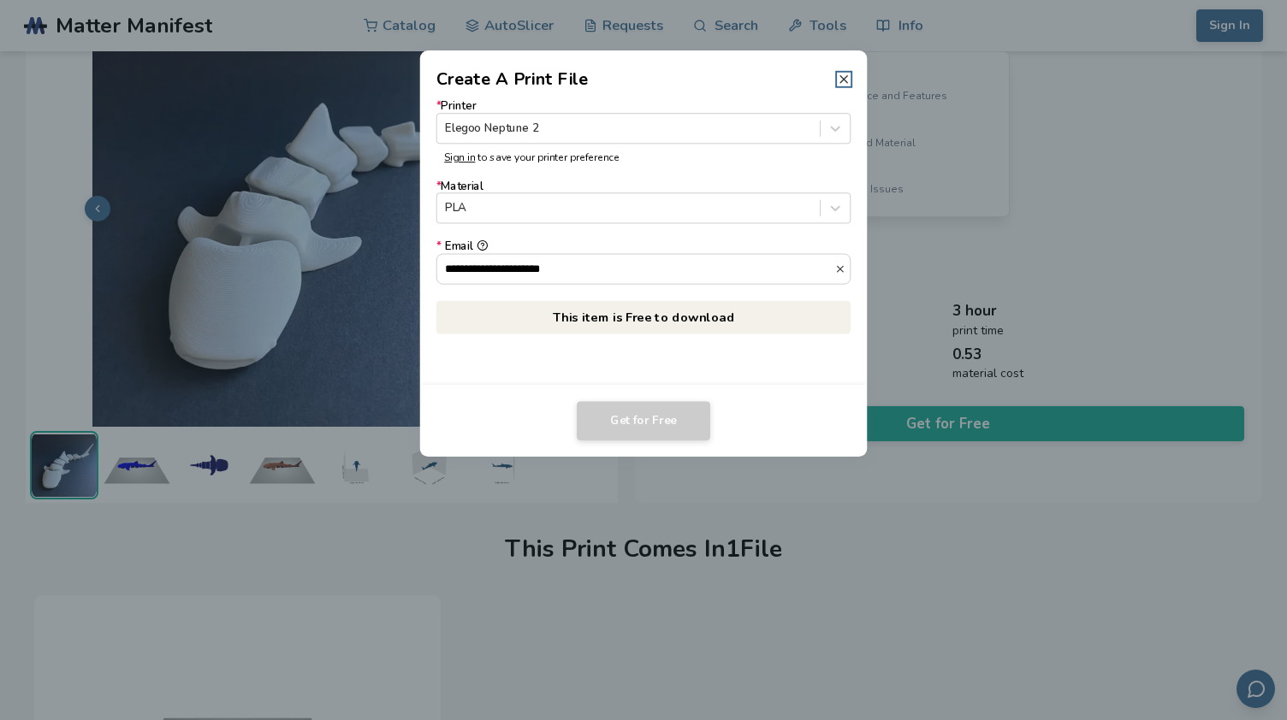
click at [845, 76] on icon at bounding box center [844, 80] width 14 height 14
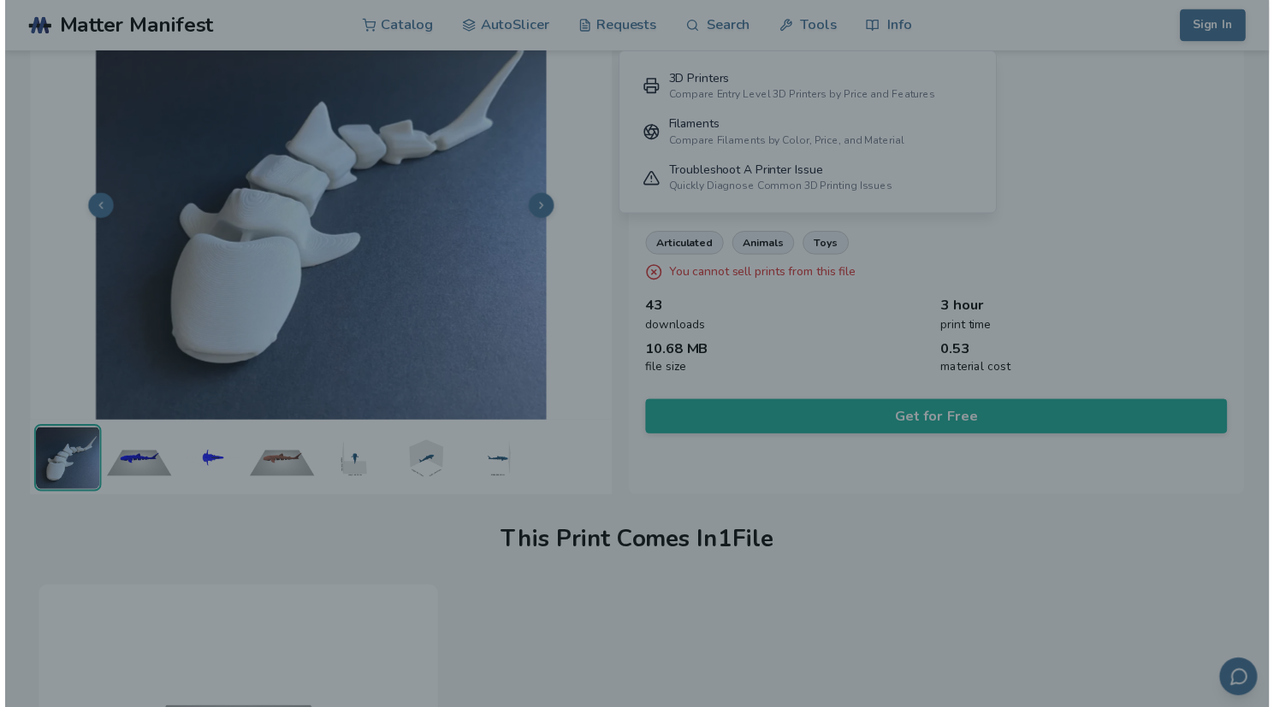
scroll to position [77, 0]
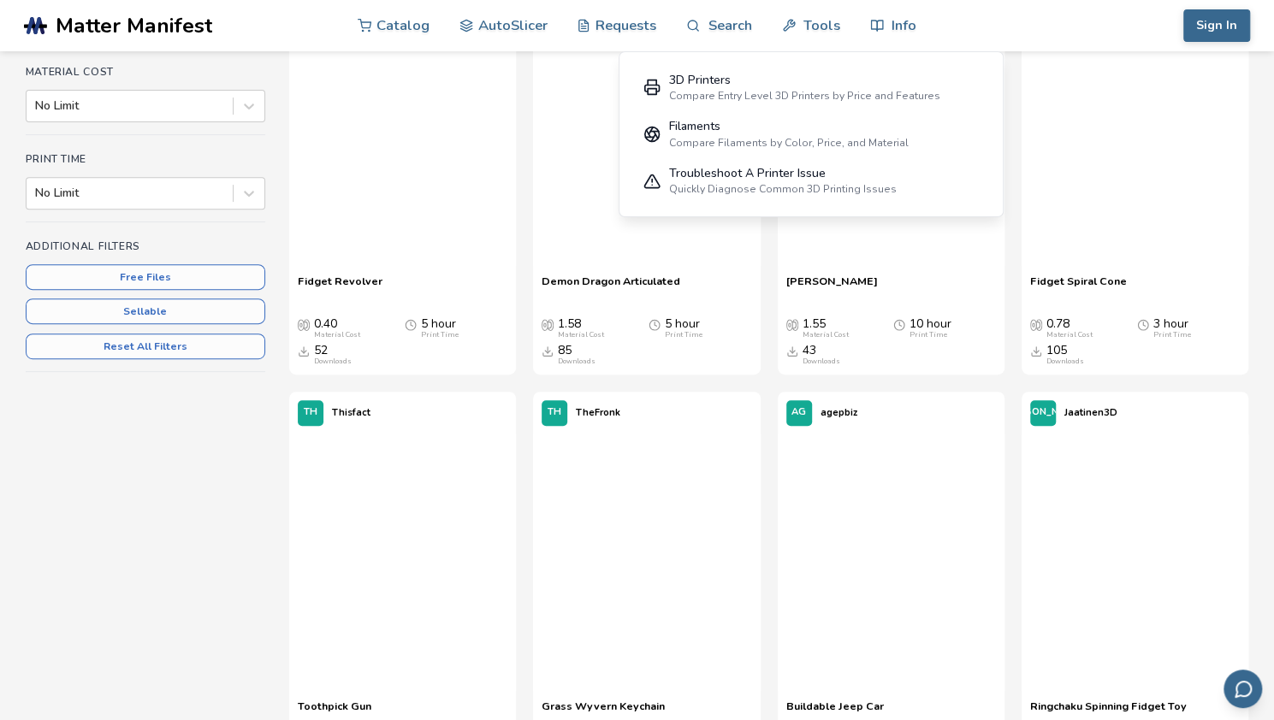
scroll to position [476, 0]
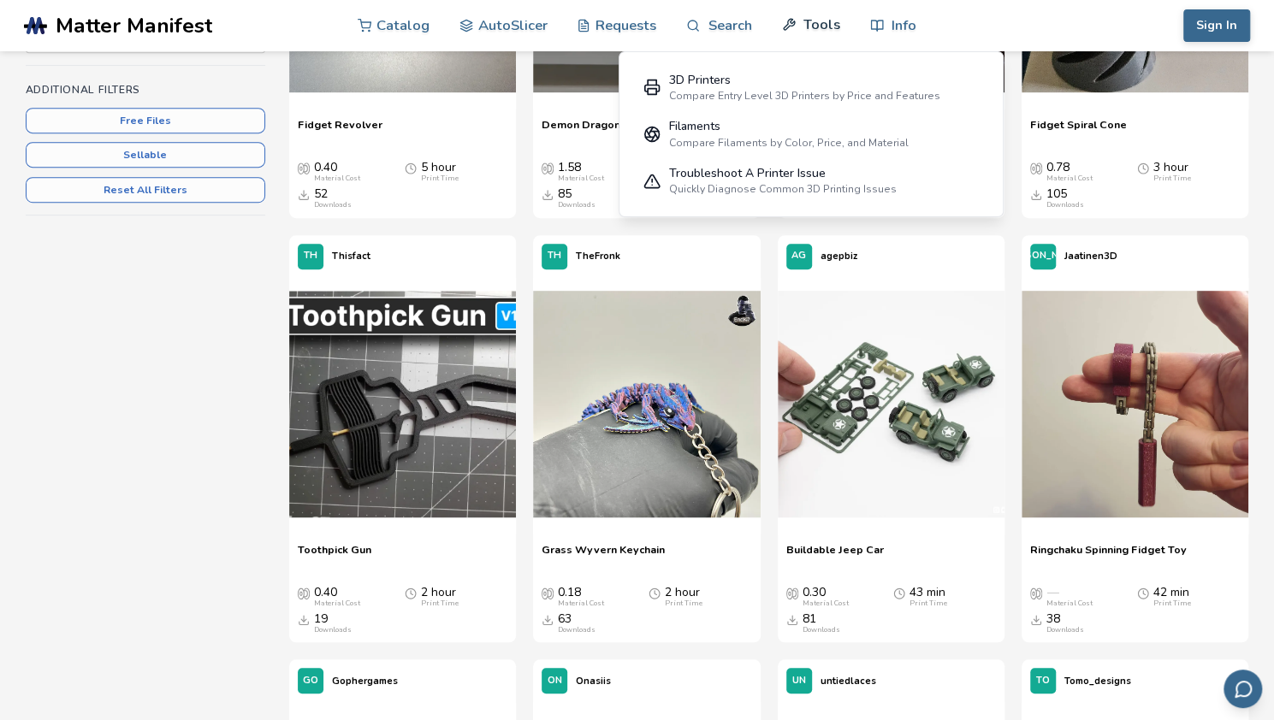
click at [808, 27] on link "Tools" at bounding box center [811, 24] width 58 height 51
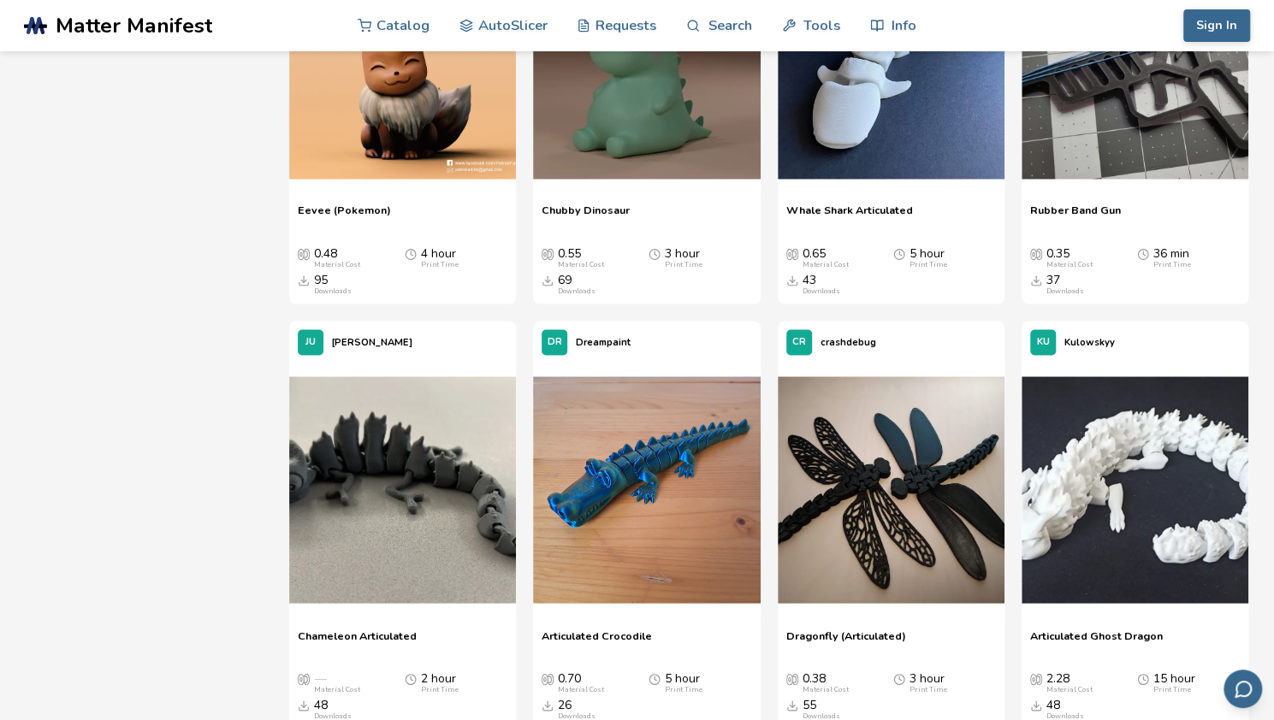
scroll to position [1665, 0]
click at [375, 503] on img at bounding box center [402, 489] width 227 height 227
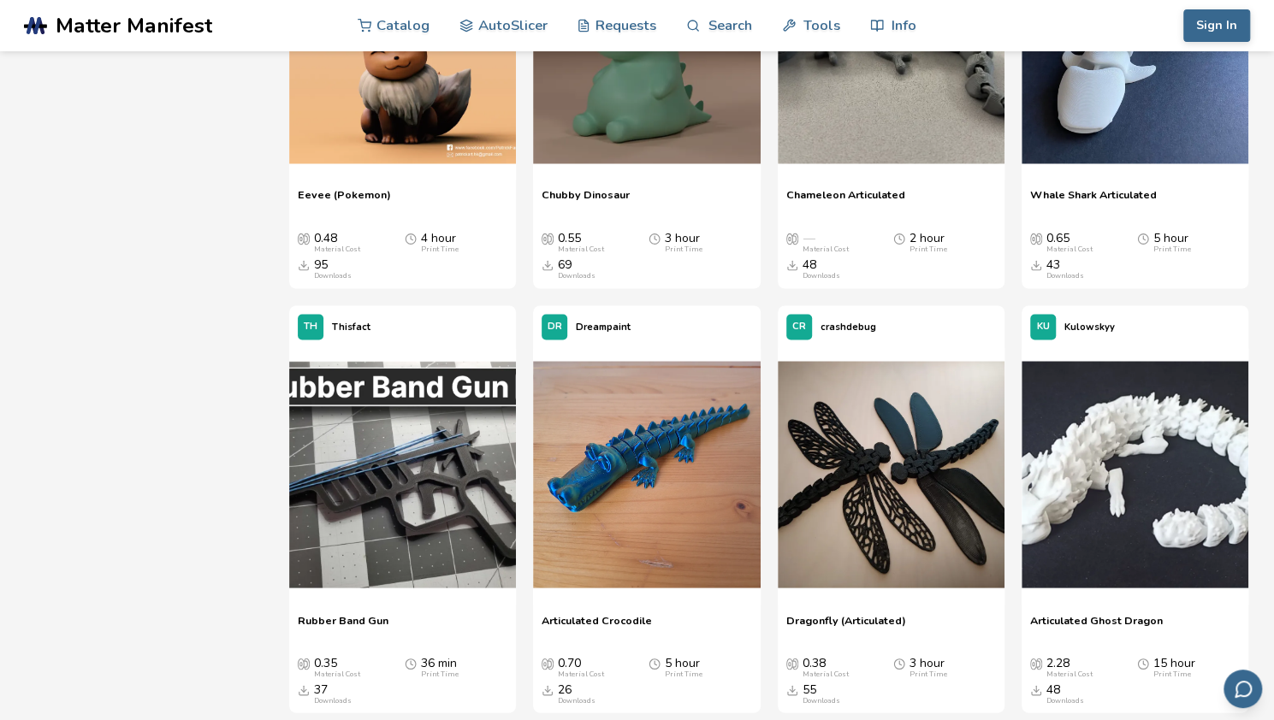
scroll to position [1694, 0]
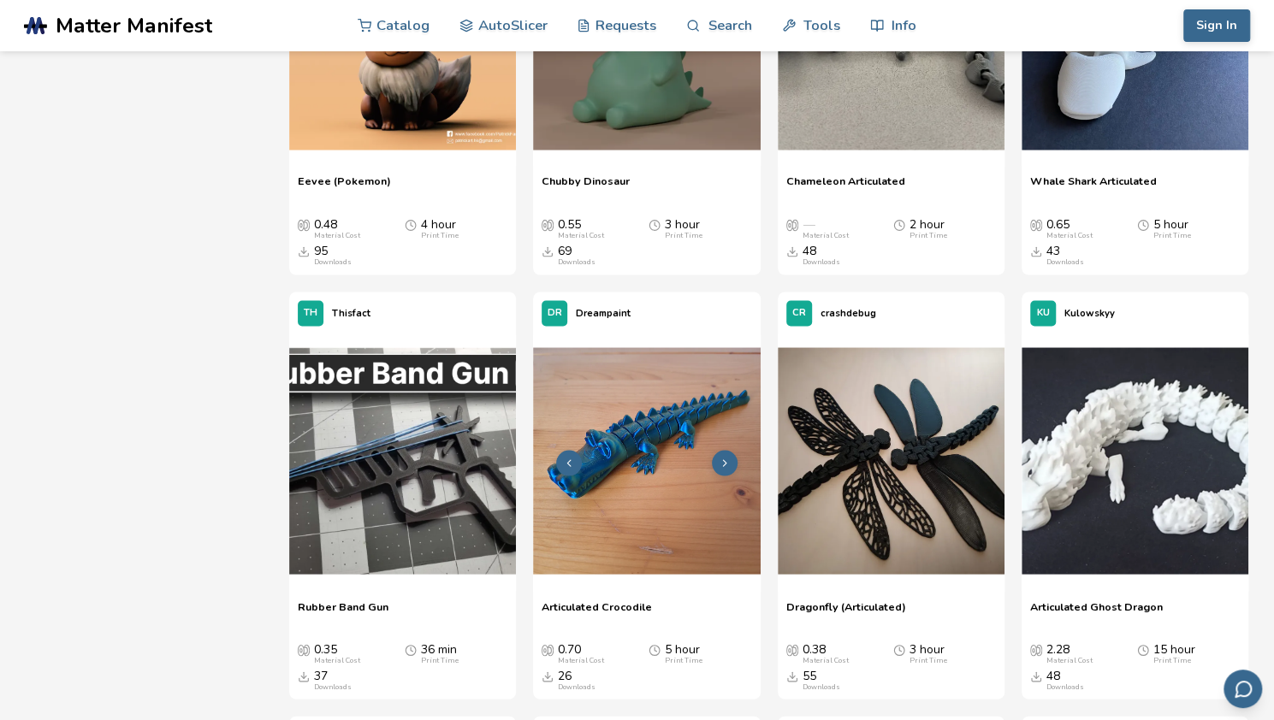
click at [655, 468] on img at bounding box center [646, 460] width 227 height 227
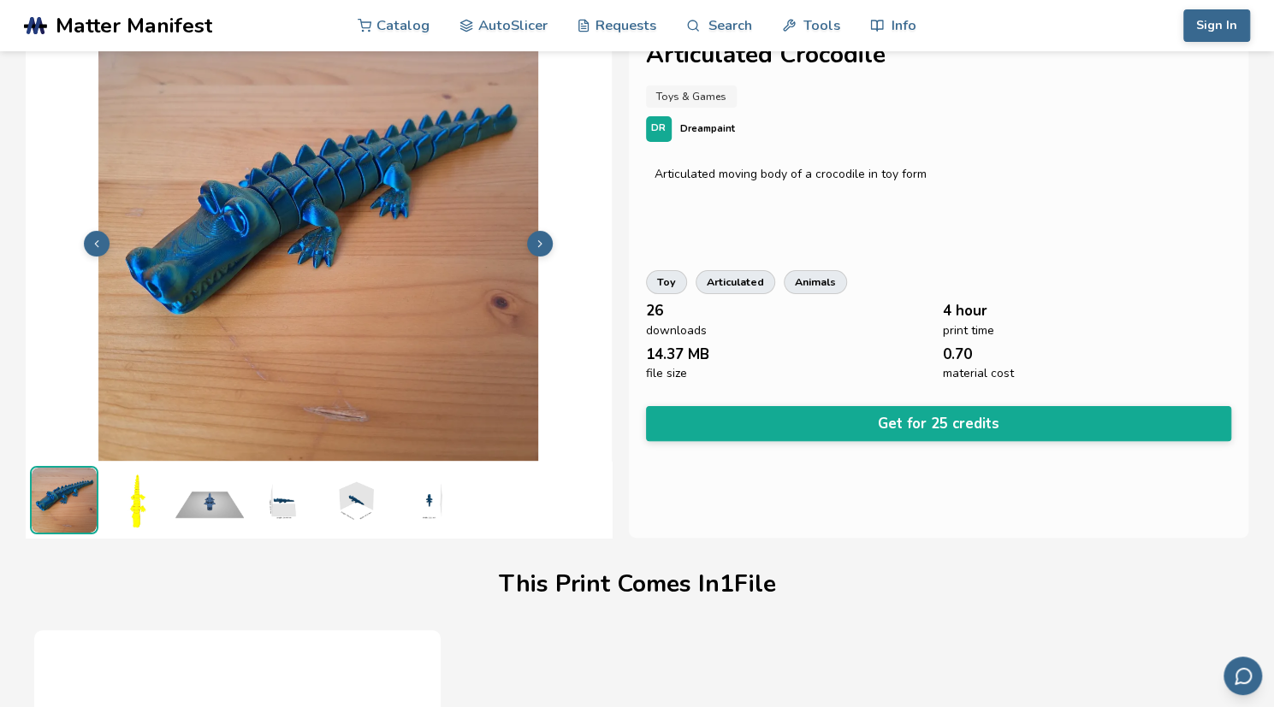
scroll to position [0, 2]
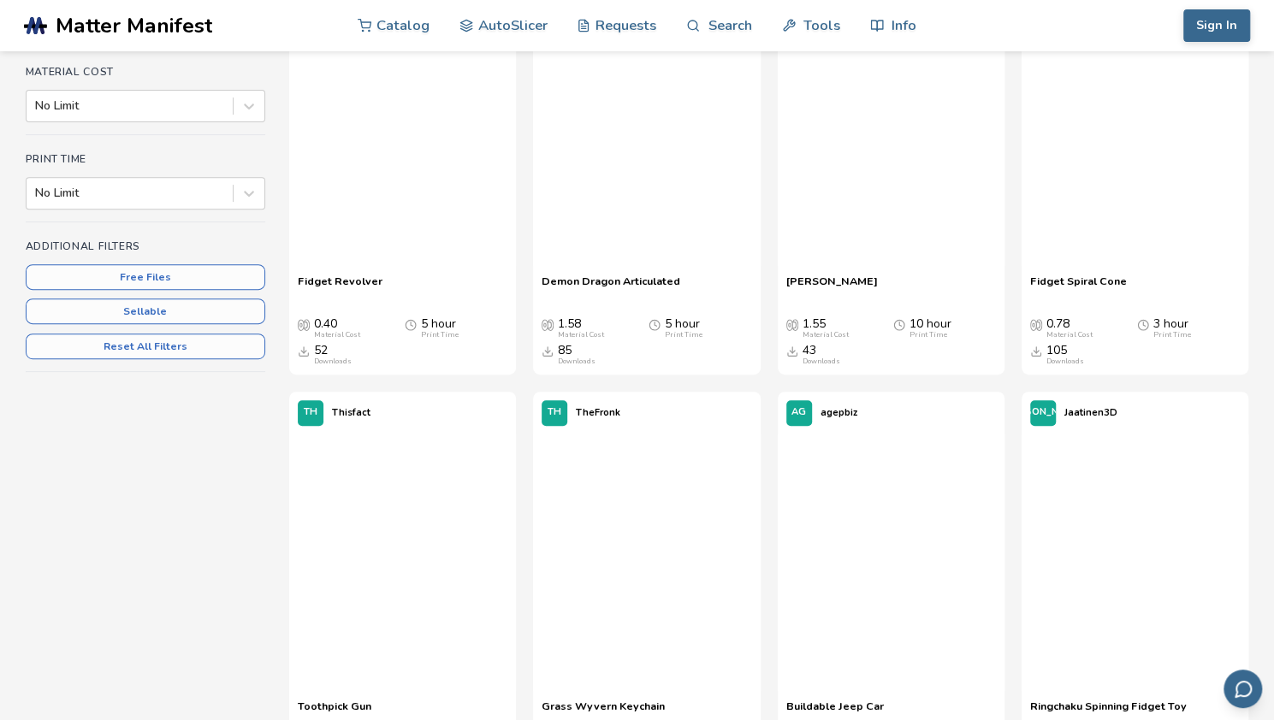
scroll to position [476, 0]
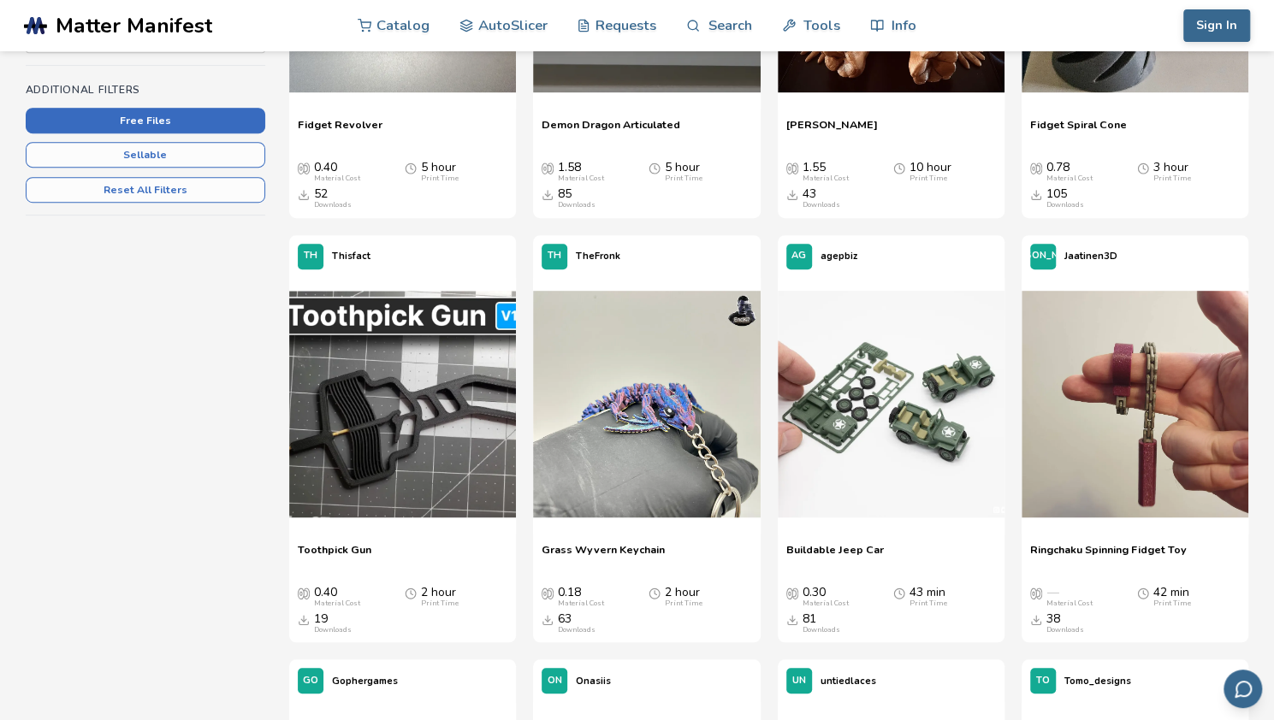
click at [157, 121] on button "Free Files" at bounding box center [146, 121] width 240 height 26
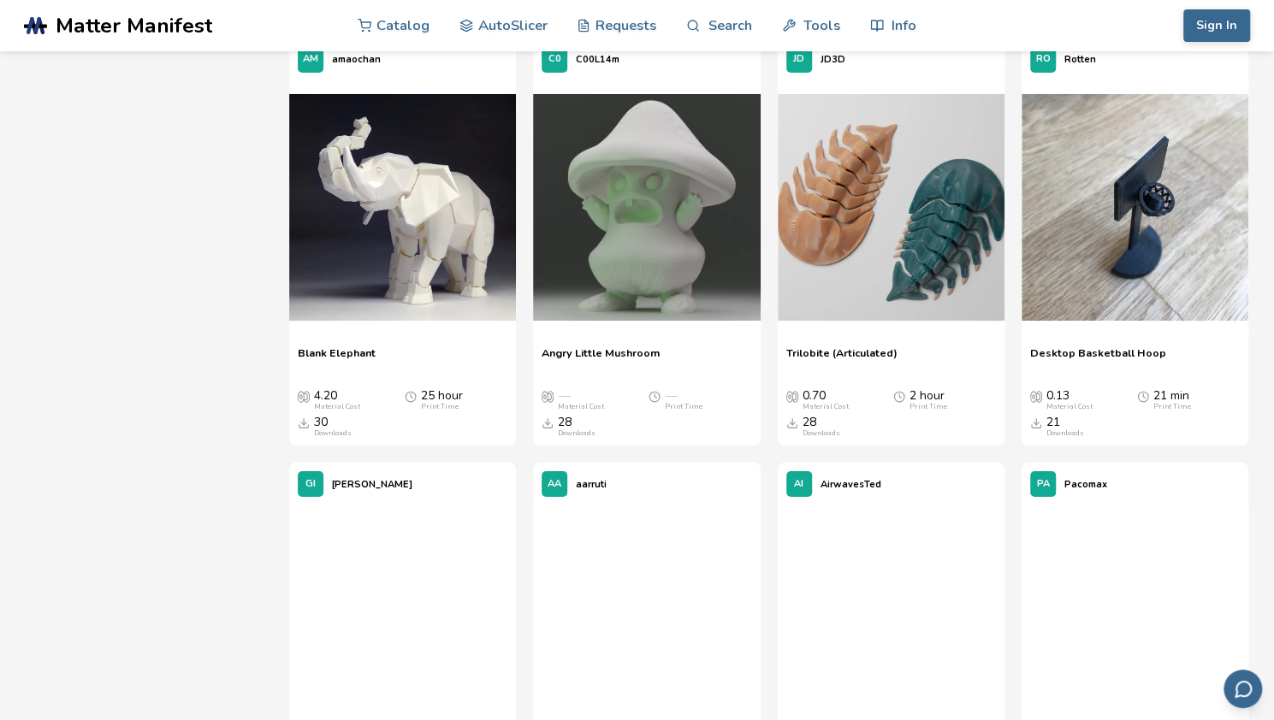
scroll to position [3669, 0]
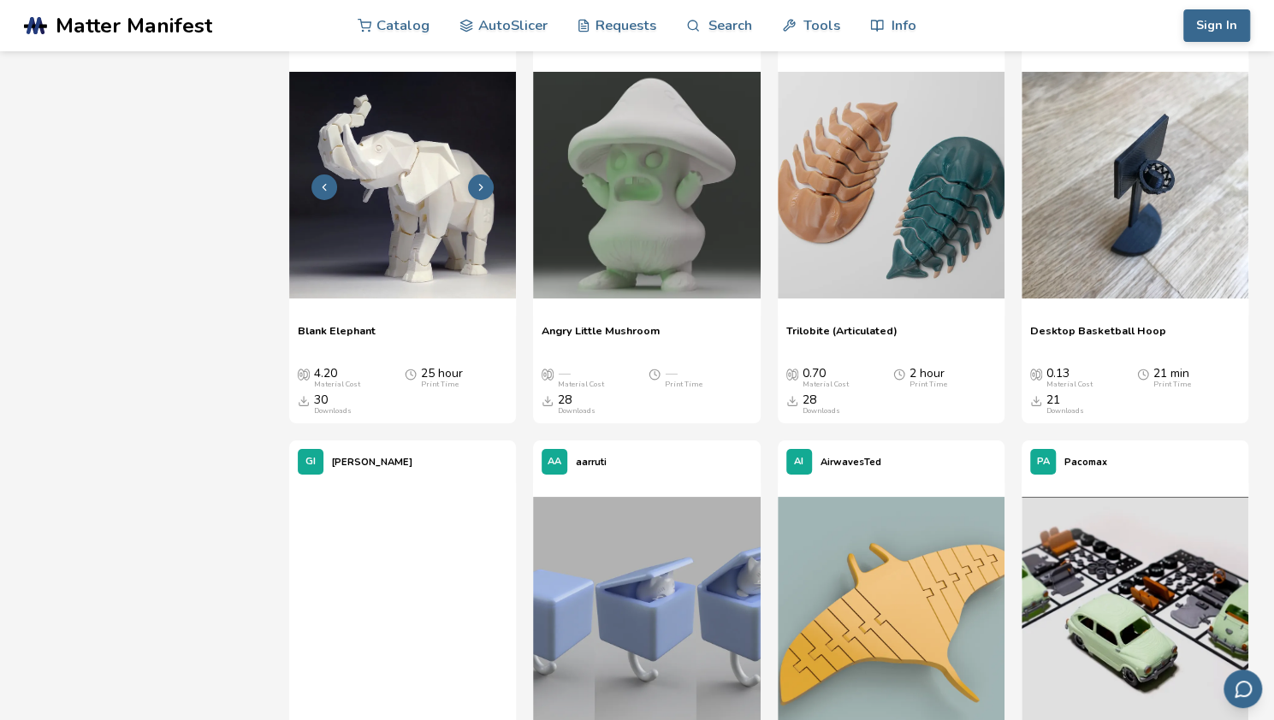
click at [479, 186] on icon at bounding box center [481, 187] width 12 height 12
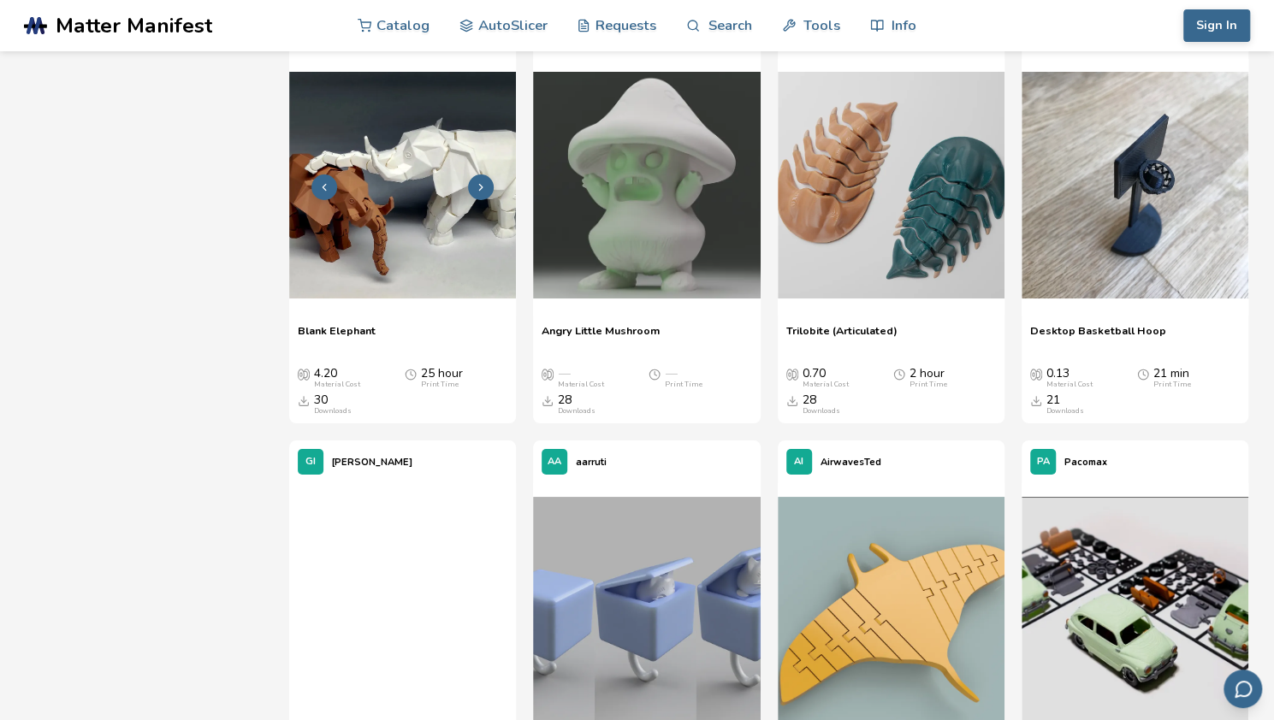
click at [479, 186] on icon at bounding box center [481, 187] width 12 height 12
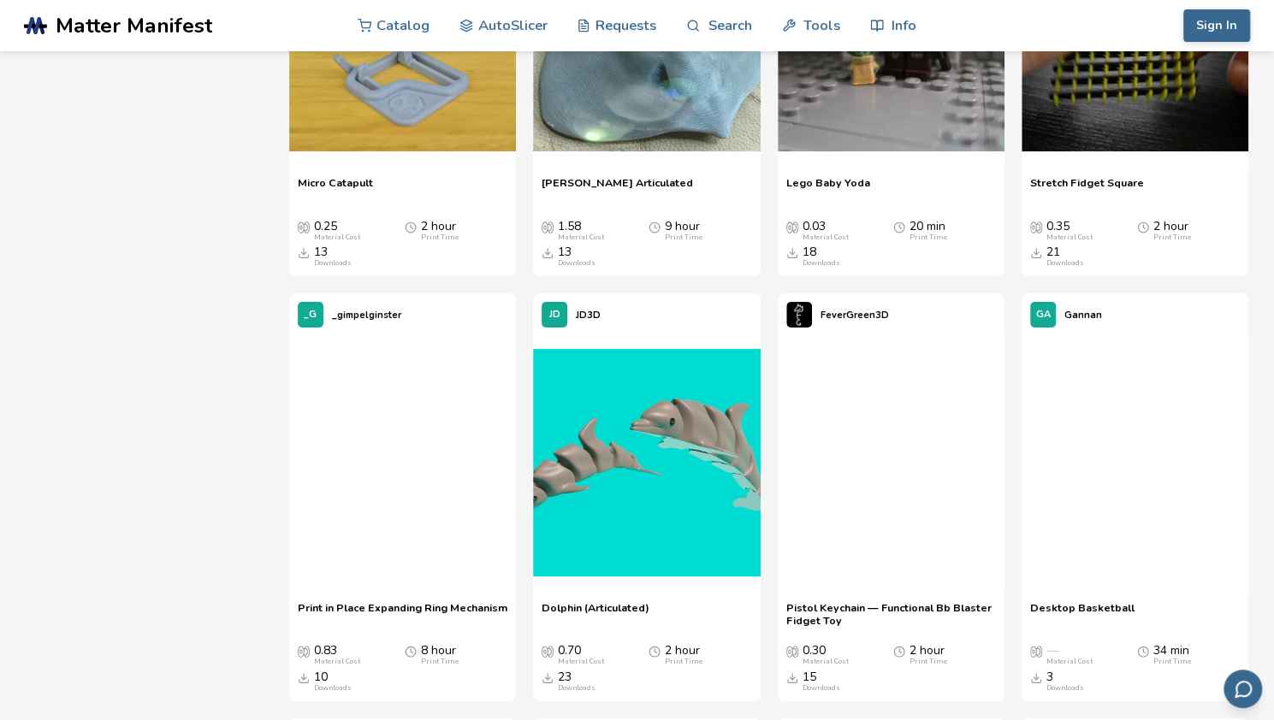
scroll to position [7762, 0]
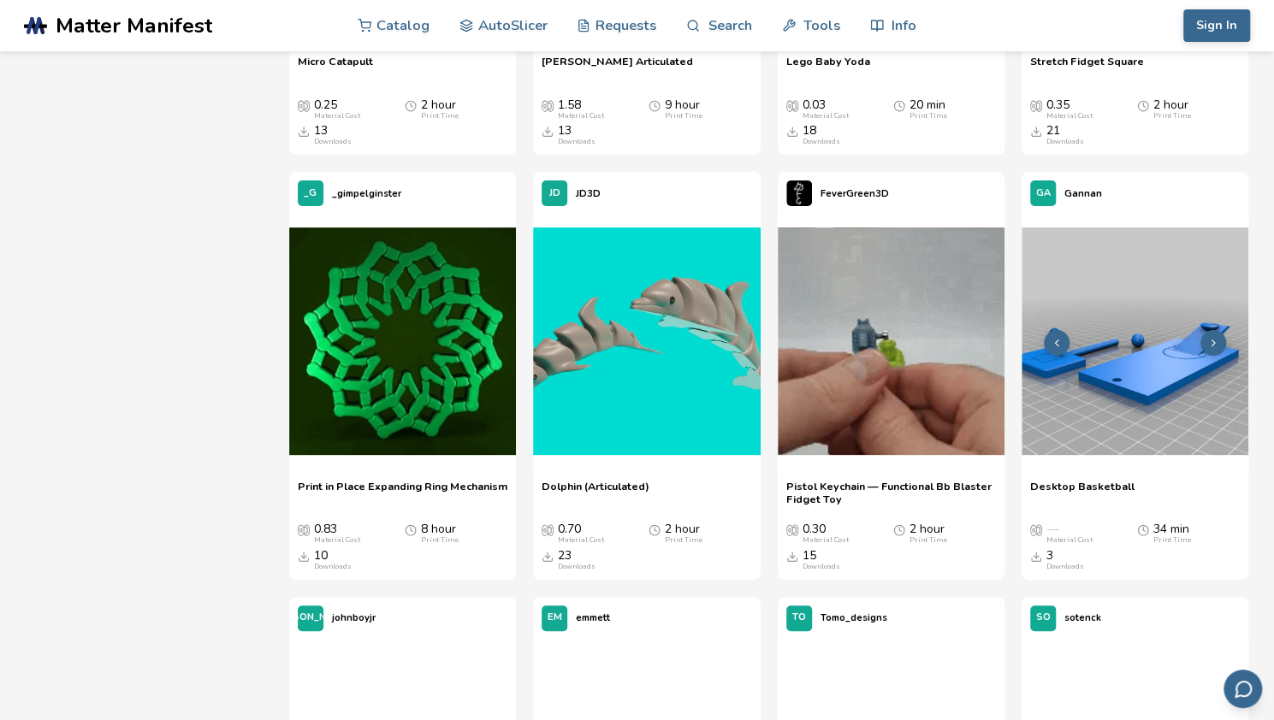
click at [1109, 406] on img at bounding box center [1134, 341] width 227 height 227
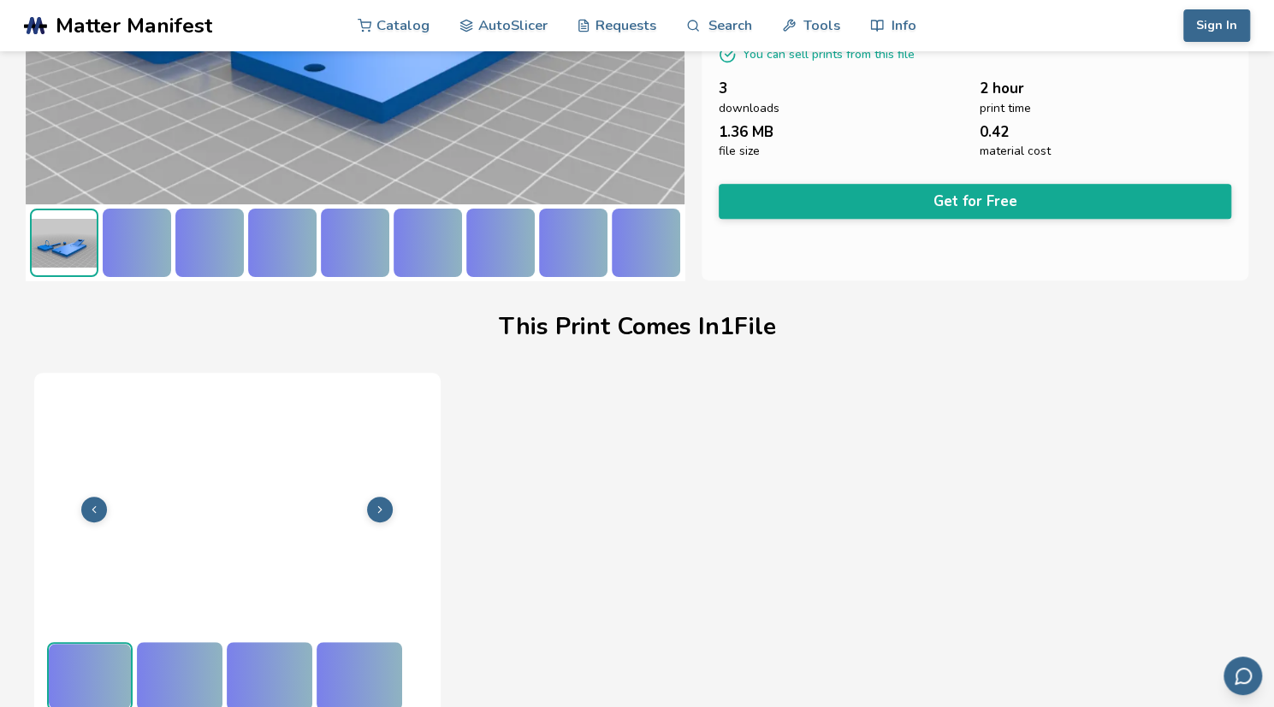
scroll to position [300, 0]
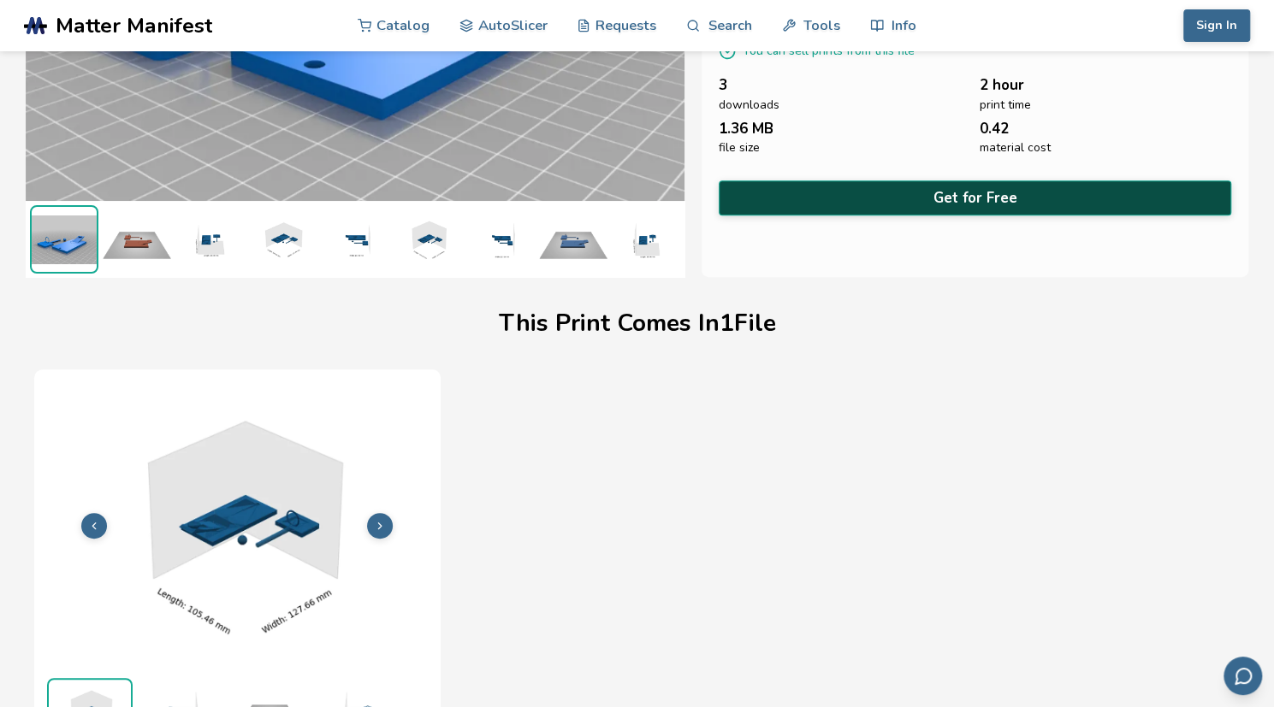
click at [929, 198] on button "Get for Free" at bounding box center [975, 197] width 512 height 35
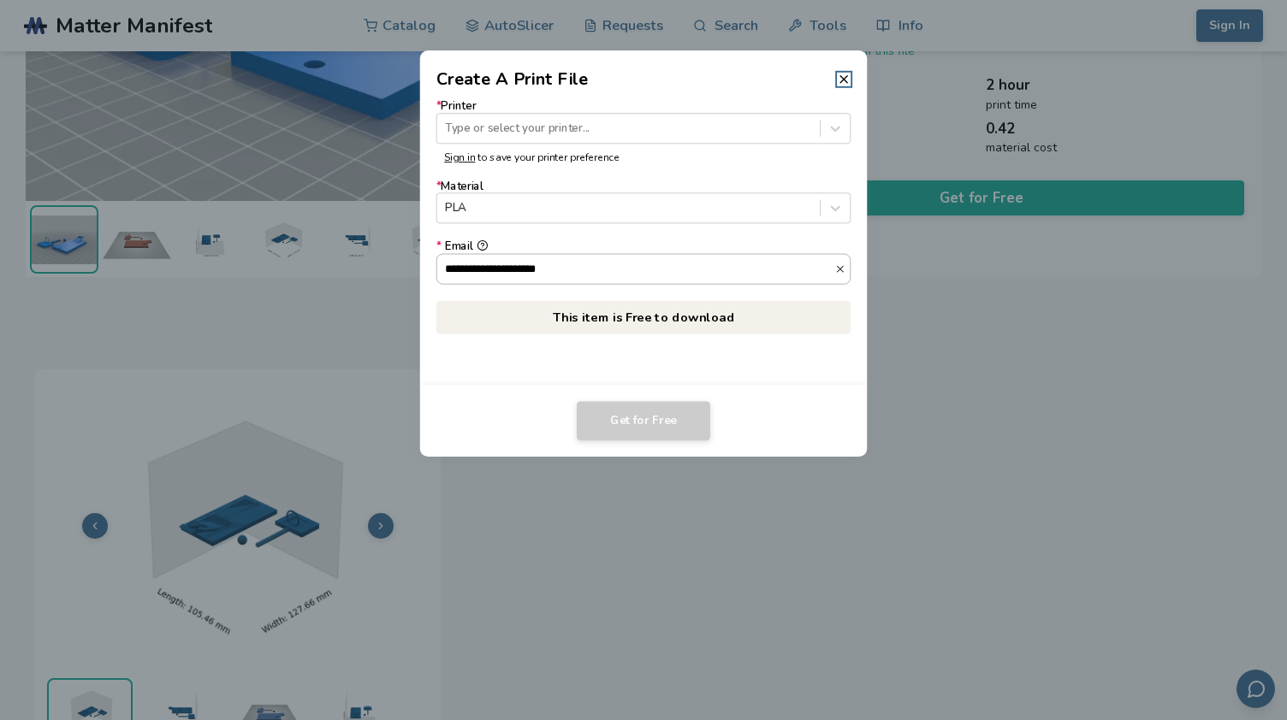
click at [462, 271] on input "**********" at bounding box center [636, 268] width 398 height 29
type input "**********"
drag, startPoint x: 1183, startPoint y: 0, endPoint x: 1095, endPoint y: 372, distance: 382.4
click at [1095, 372] on dialog "**********" at bounding box center [644, 360] width 1222 height 684
